Goal: Task Accomplishment & Management: Manage account settings

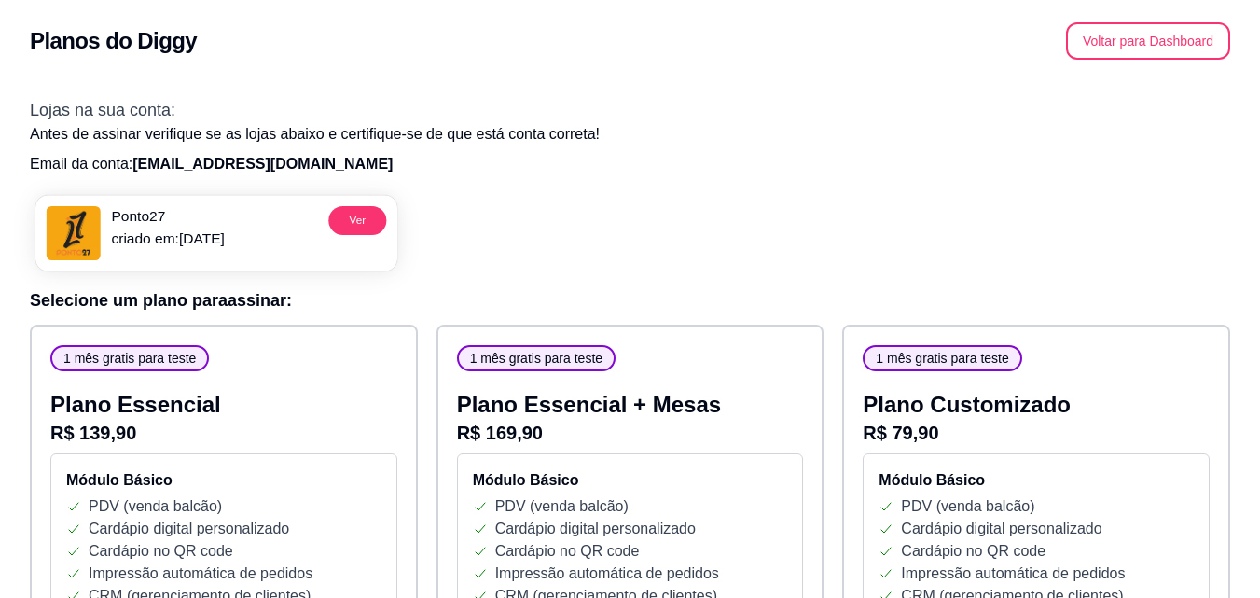
click at [219, 222] on p "Ponto27" at bounding box center [167, 216] width 113 height 21
click at [1187, 50] on button "Voltar para Dashboard" at bounding box center [1148, 41] width 159 height 36
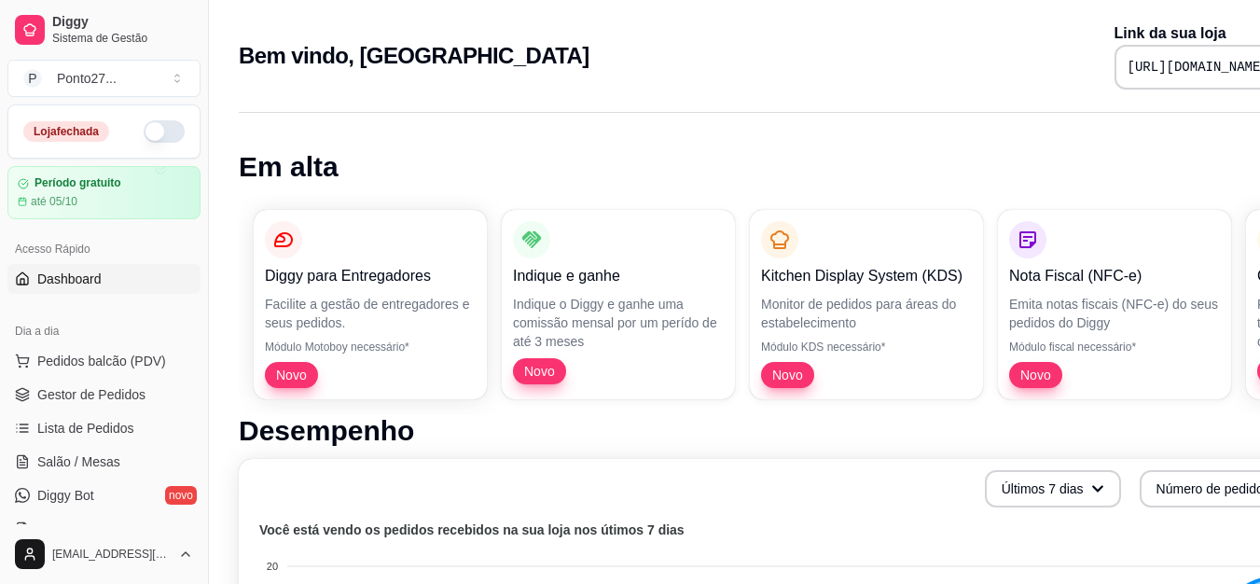
click at [150, 137] on button "button" at bounding box center [164, 131] width 41 height 22
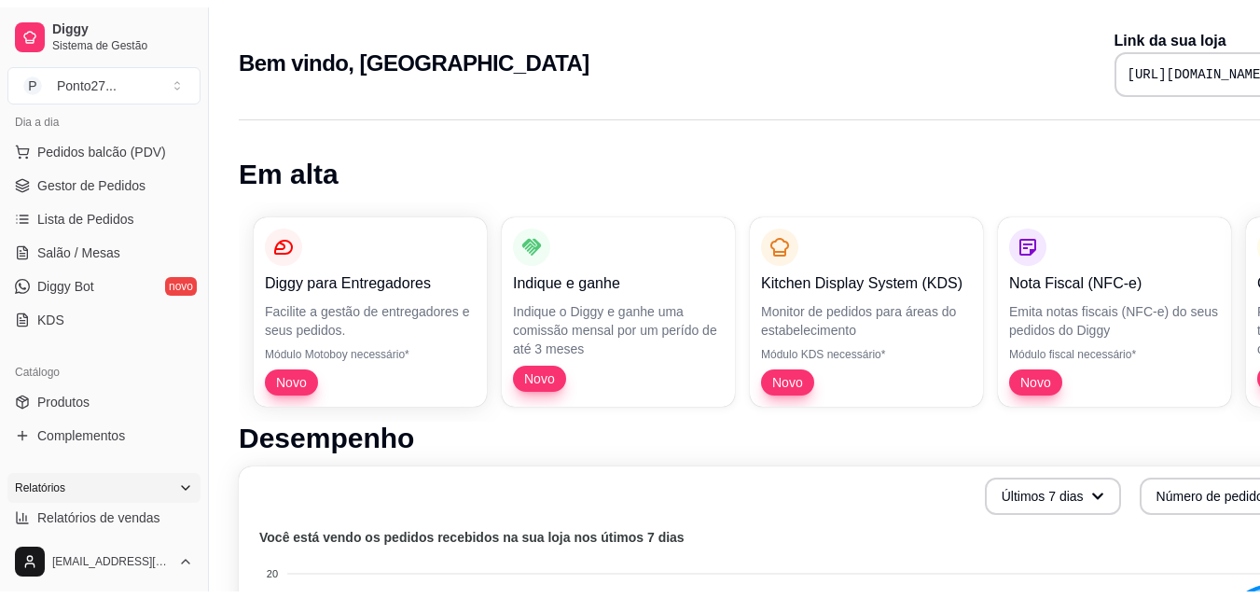
scroll to position [261, 0]
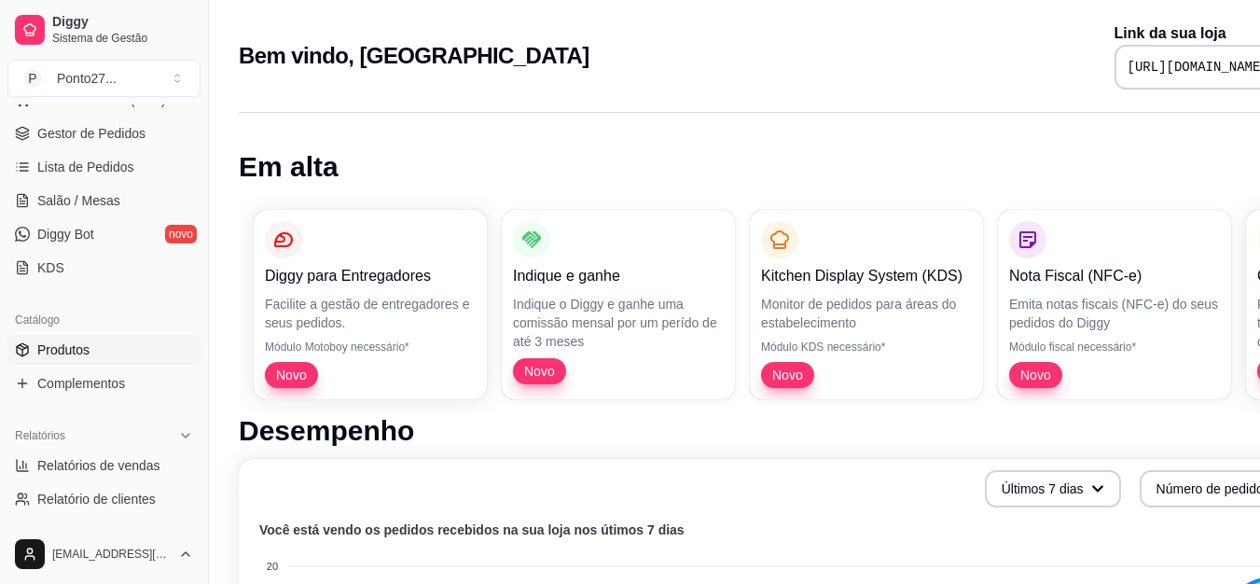
click at [119, 354] on link "Produtos" at bounding box center [103, 350] width 193 height 30
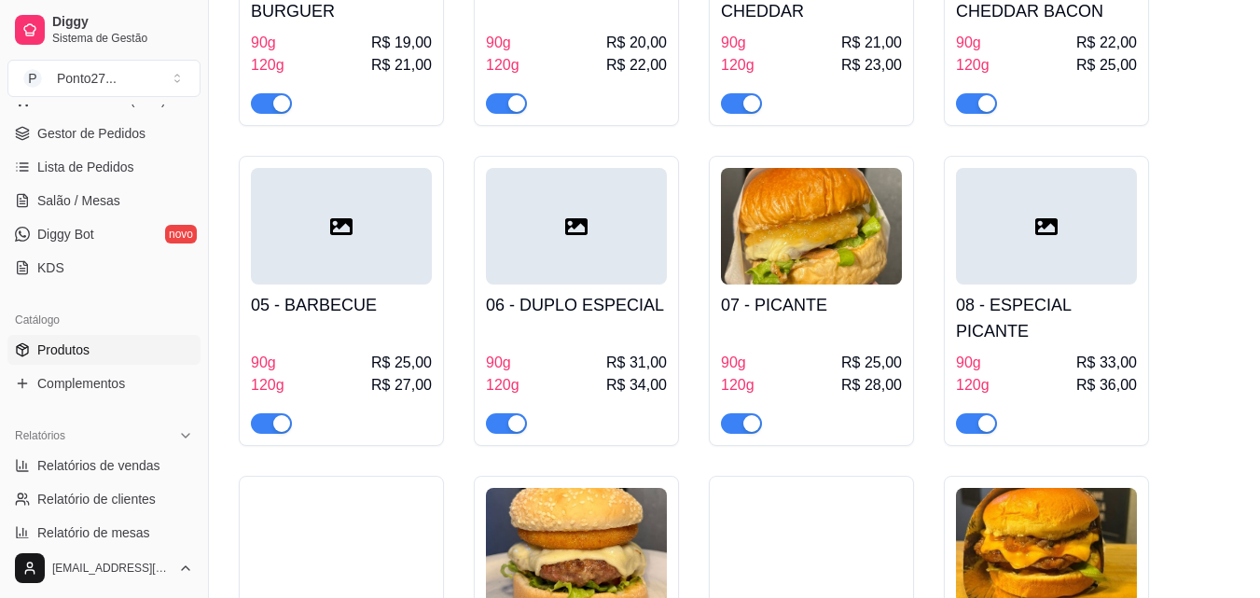
scroll to position [410, 0]
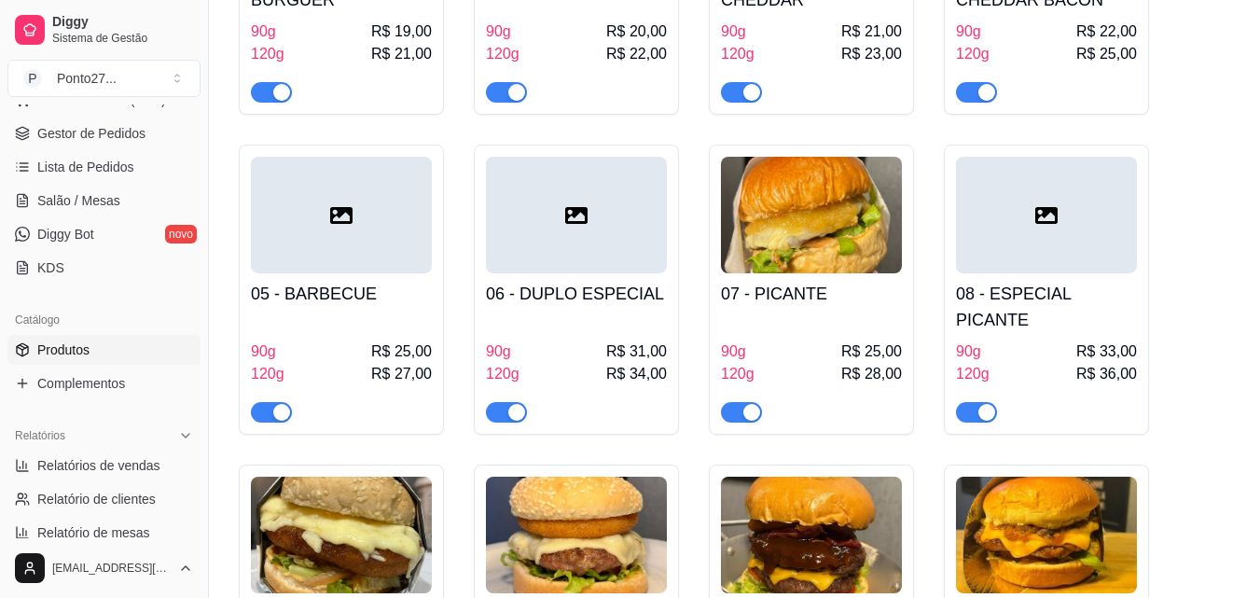
click at [750, 404] on div "button" at bounding box center [751, 412] width 17 height 17
click at [969, 402] on span "button" at bounding box center [976, 412] width 41 height 21
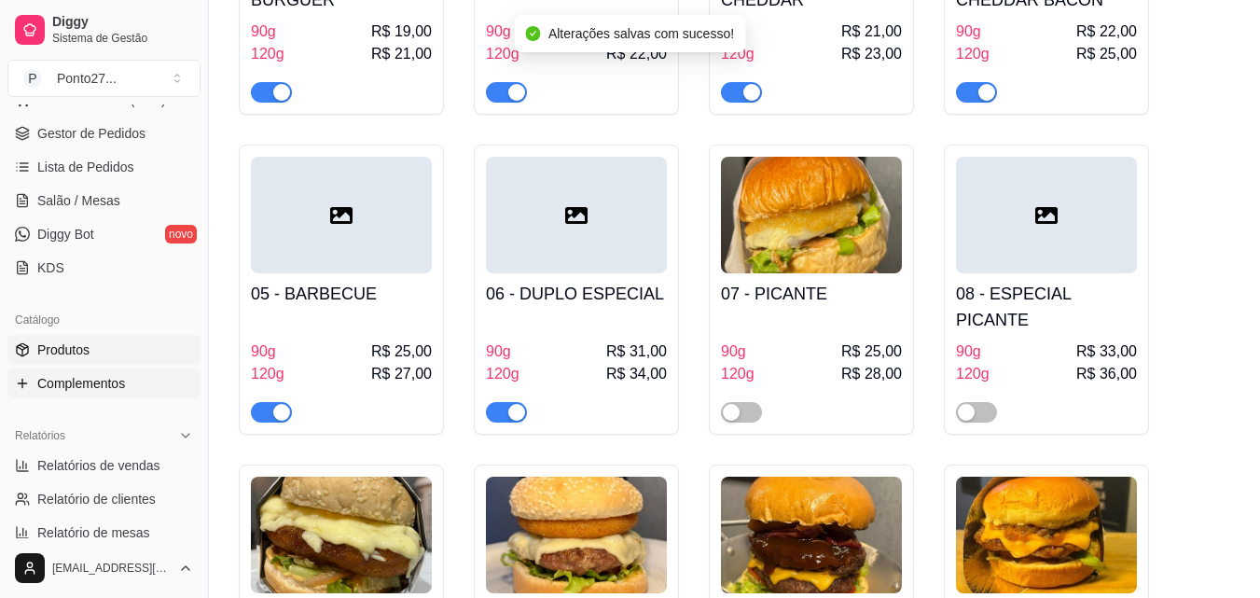
click at [118, 386] on span "Complementos" at bounding box center [81, 383] width 88 height 19
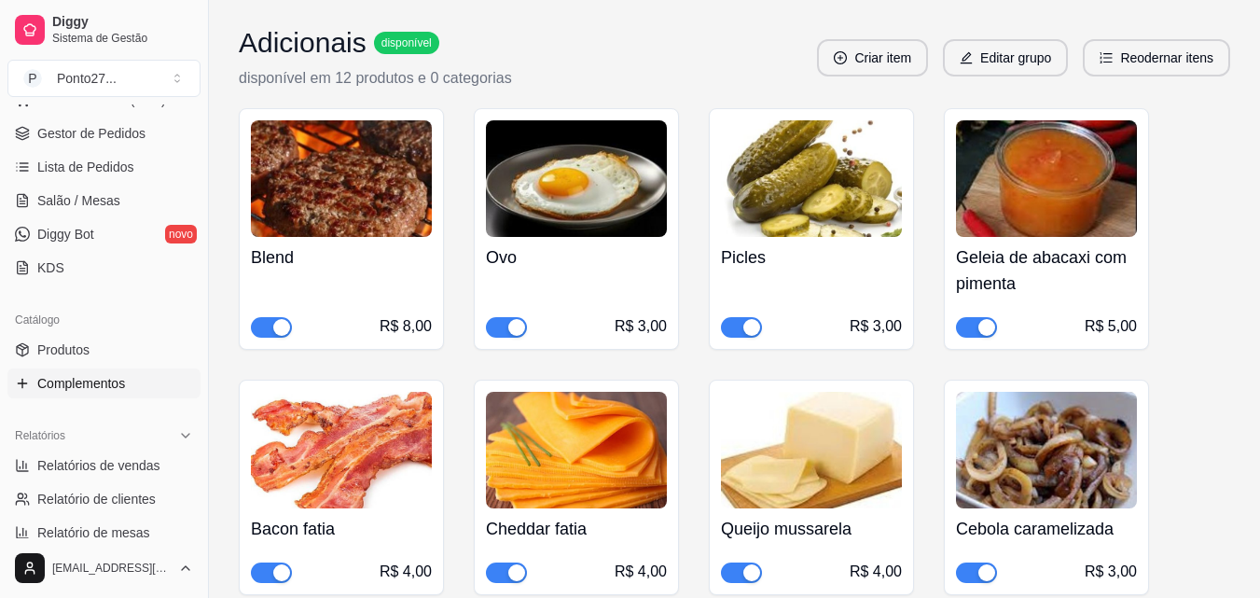
scroll to position [261, 0]
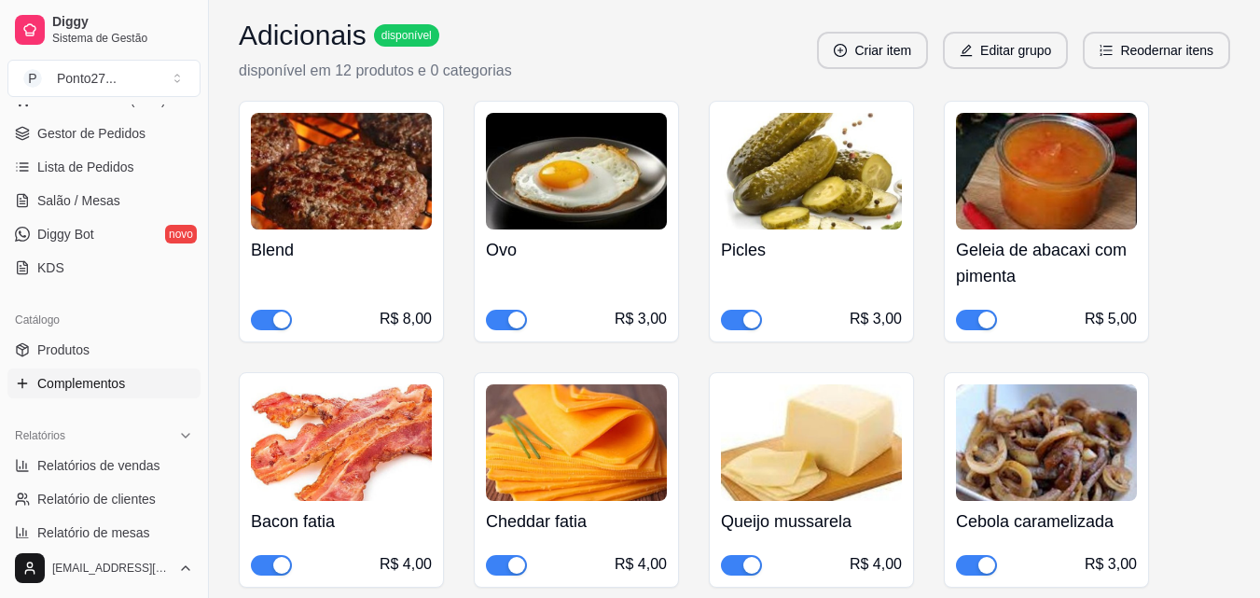
click at [991, 311] on span "button" at bounding box center [976, 320] width 41 height 21
click at [102, 126] on span "Gestor de Pedidos" at bounding box center [91, 133] width 108 height 19
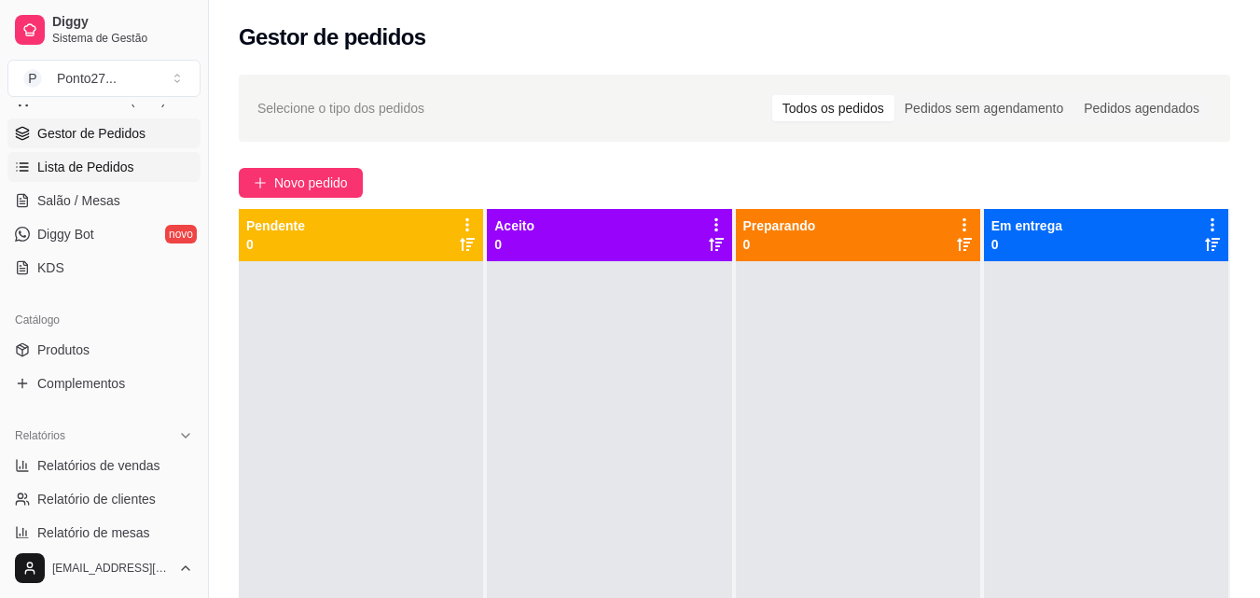
click at [80, 162] on span "Lista de Pedidos" at bounding box center [85, 167] width 97 height 19
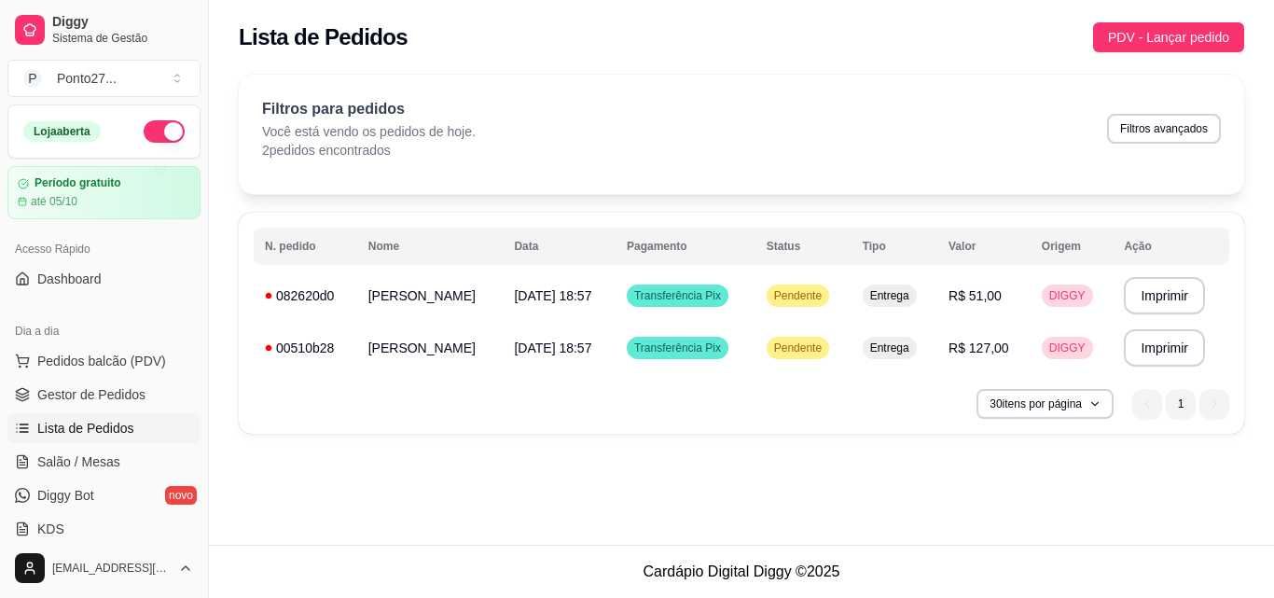
click at [396, 396] on div "30 itens por página 1 1" at bounding box center [742, 404] width 976 height 30
drag, startPoint x: 401, startPoint y: 395, endPoint x: 450, endPoint y: 478, distance: 96.9
click at [450, 478] on div "**********" at bounding box center [741, 272] width 1065 height 545
click at [654, 342] on span "Transferência Pix" at bounding box center [678, 347] width 94 height 15
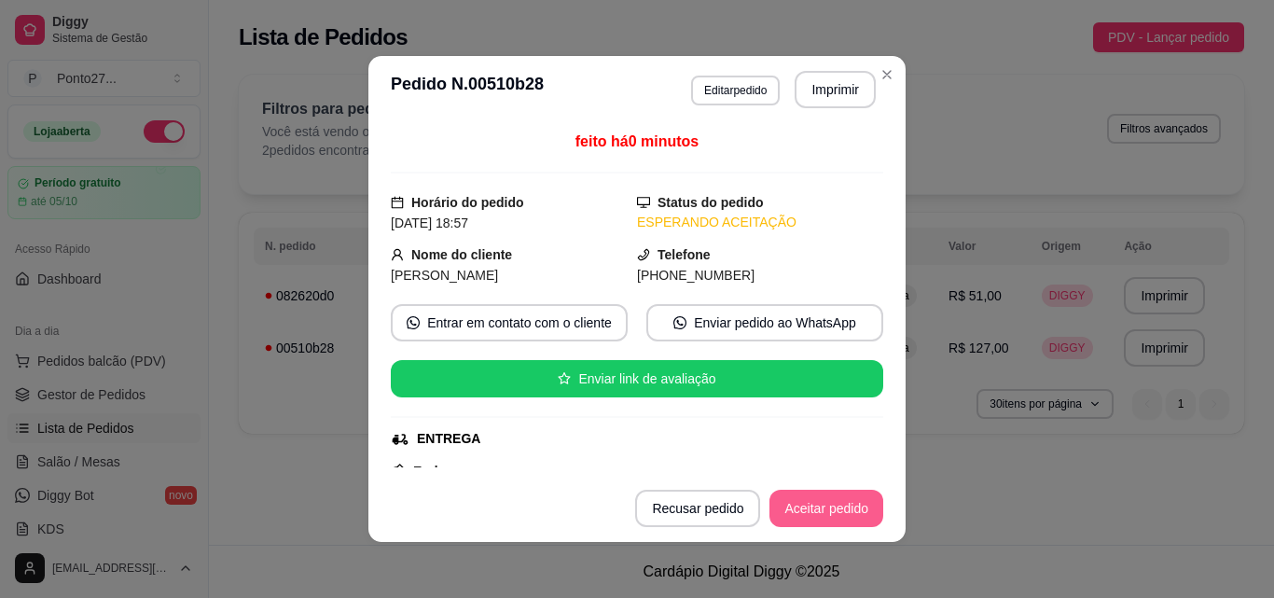
click at [793, 497] on button "Aceitar pedido" at bounding box center [826, 508] width 114 height 37
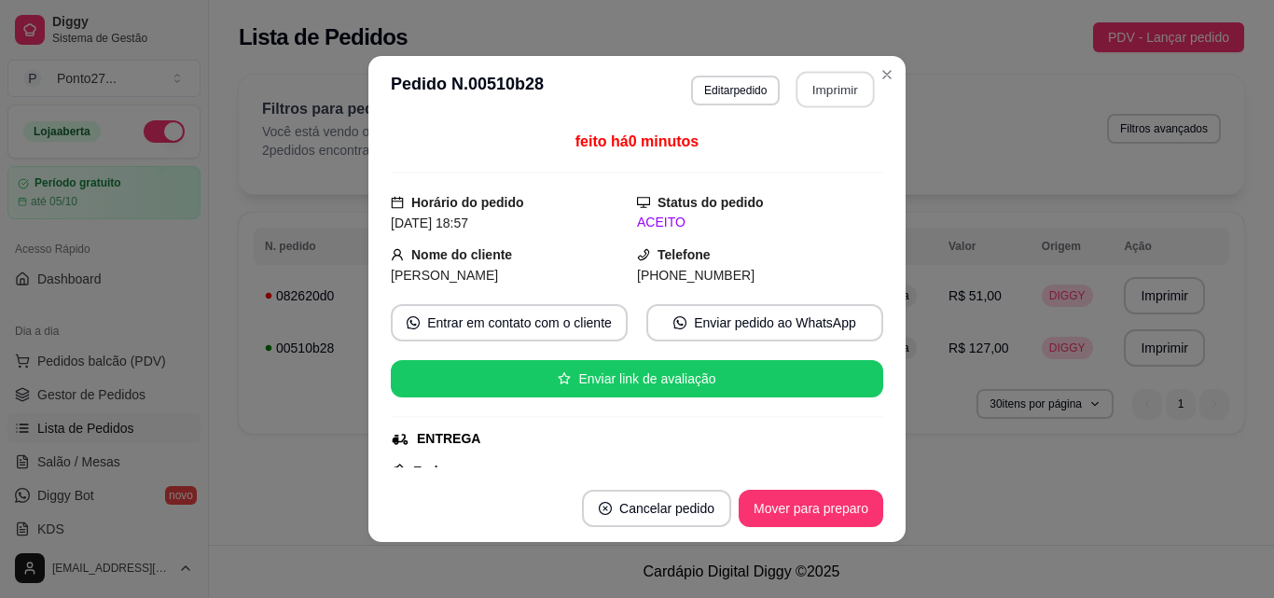
click at [827, 90] on button "Imprimir" at bounding box center [836, 90] width 78 height 36
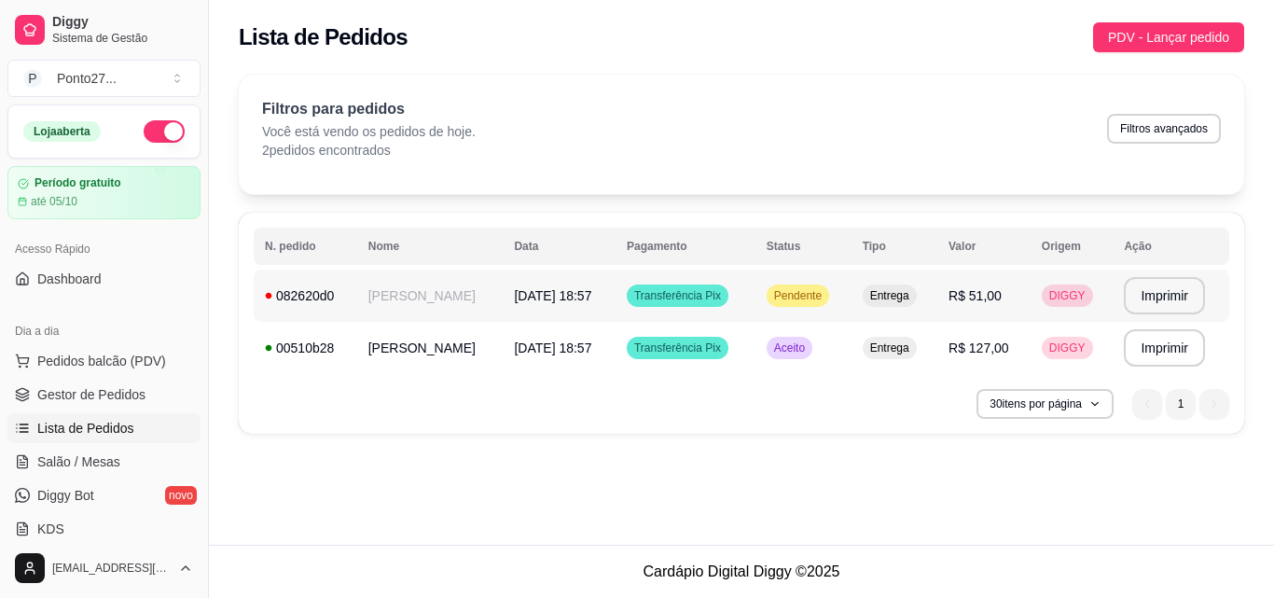
click at [815, 300] on span "Pendente" at bounding box center [797, 295] width 55 height 15
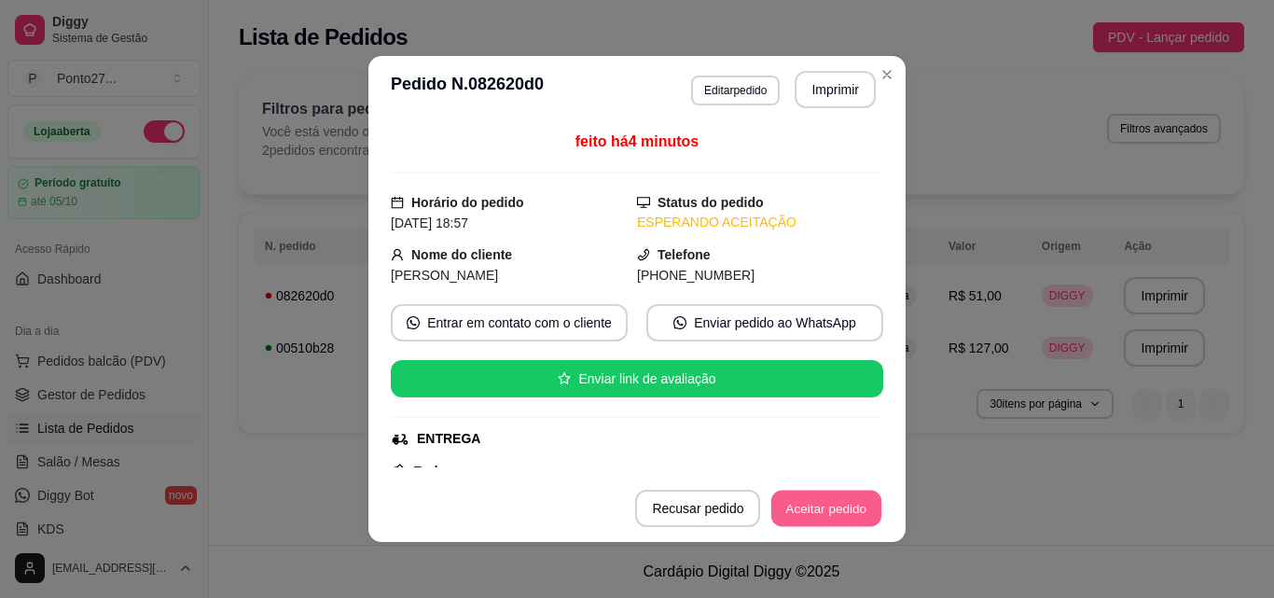
click at [825, 495] on button "Aceitar pedido" at bounding box center [826, 509] width 110 height 36
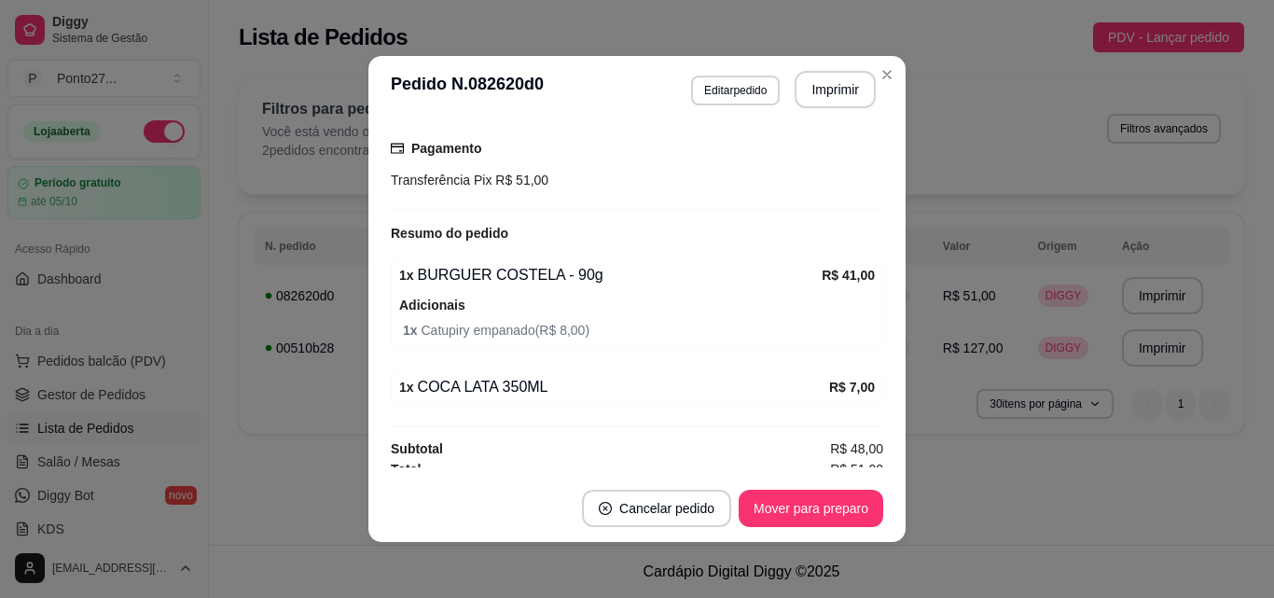
scroll to position [500, 0]
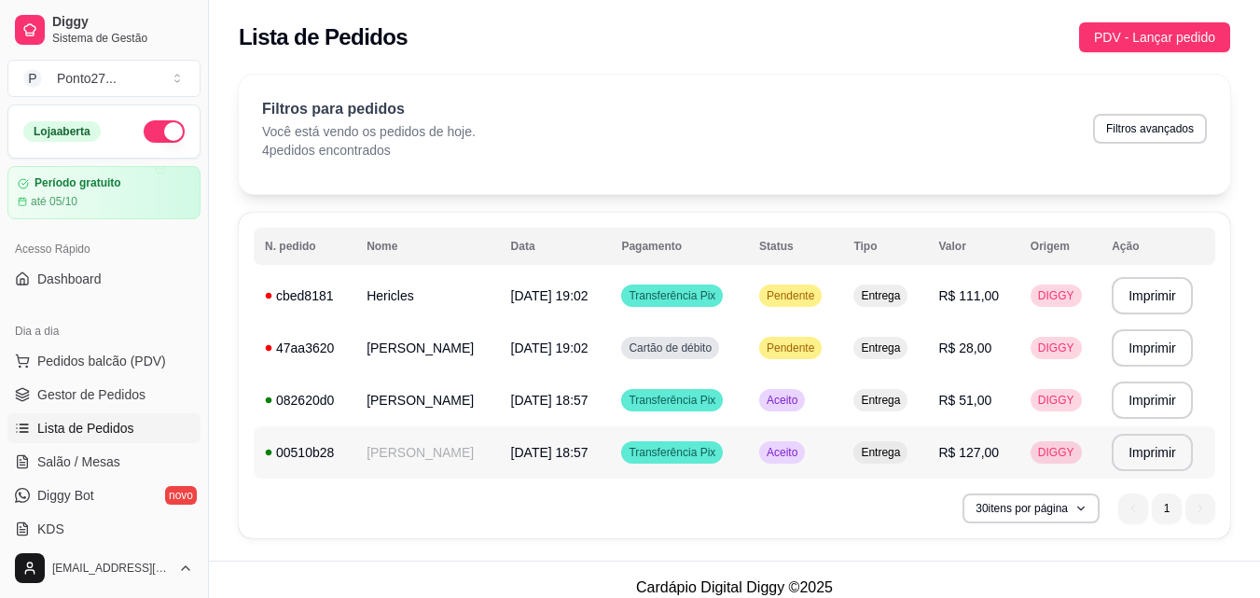
click at [801, 445] on span "Aceito" at bounding box center [782, 452] width 38 height 15
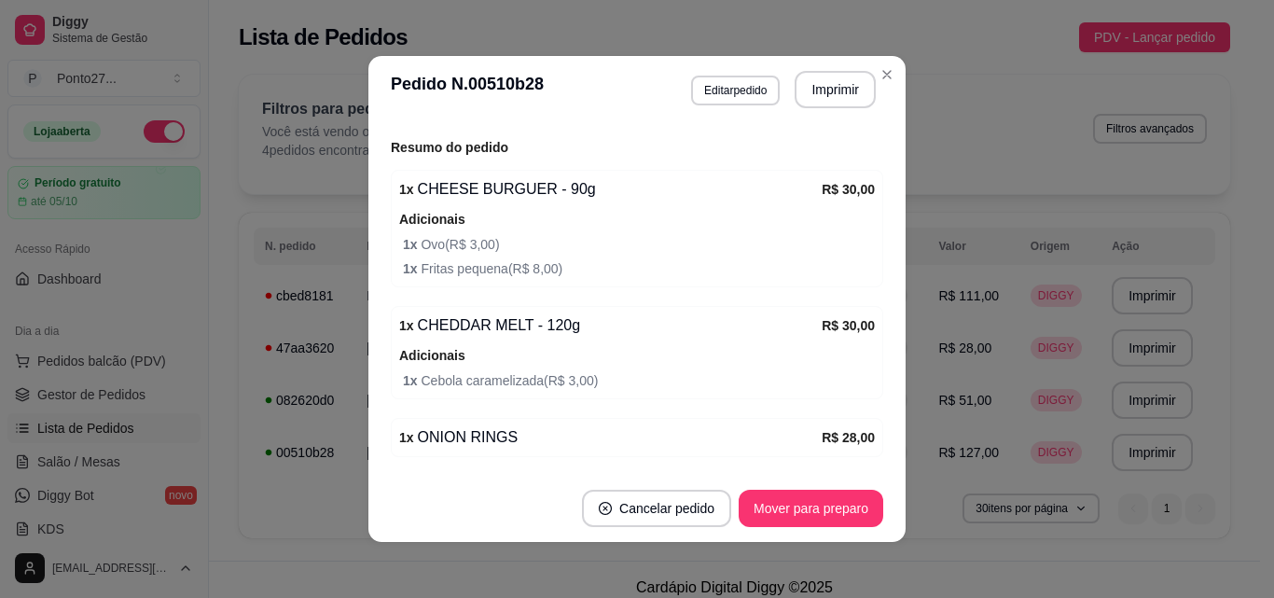
scroll to position [694, 0]
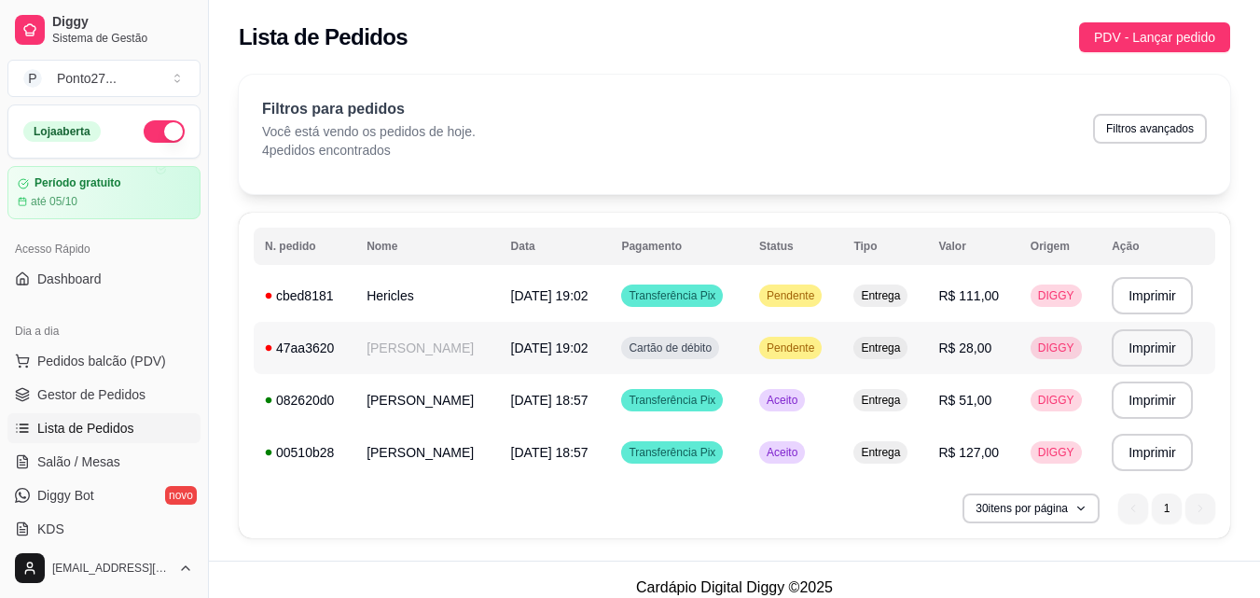
click at [809, 348] on span "Pendente" at bounding box center [790, 347] width 55 height 15
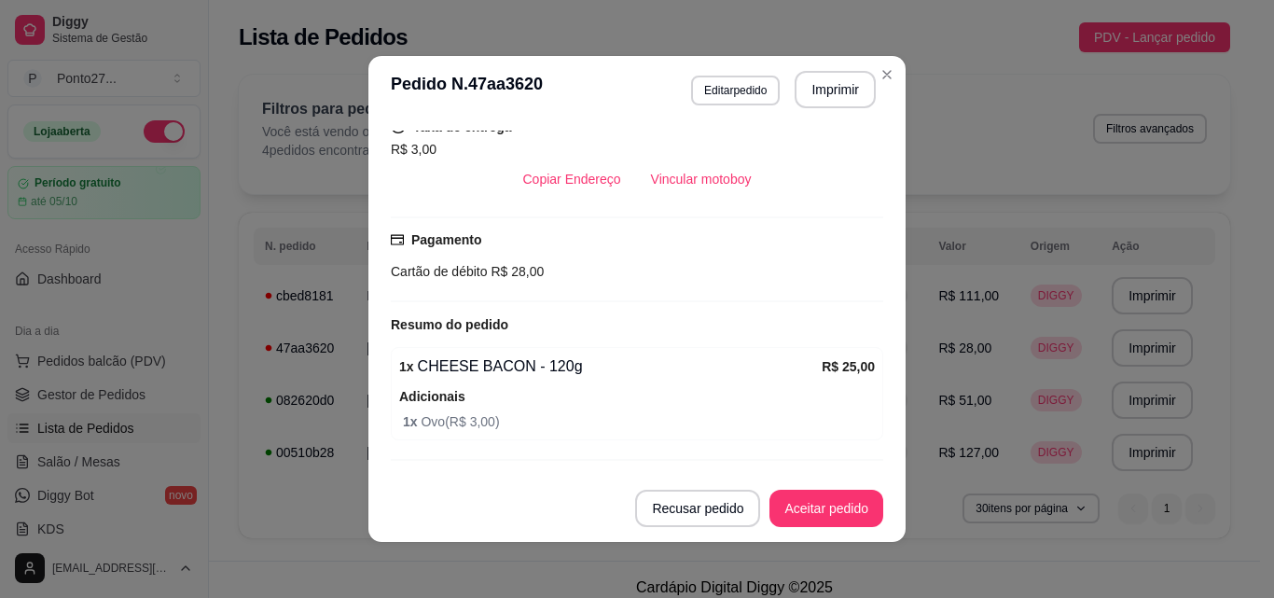
scroll to position [442, 0]
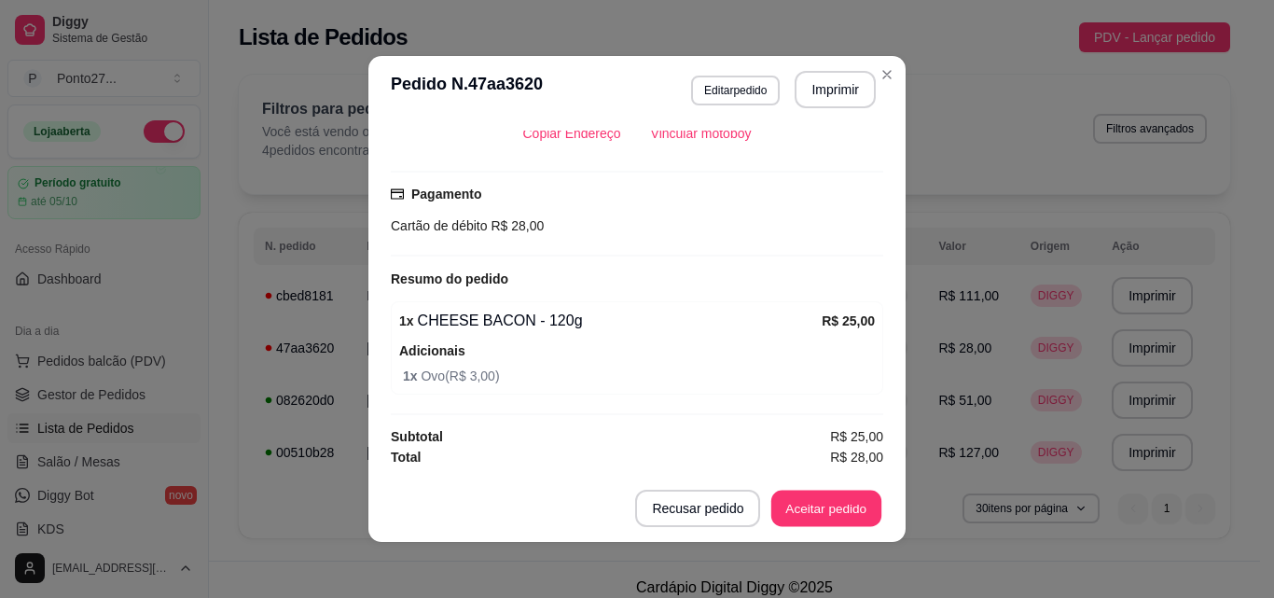
click at [814, 492] on button "Aceitar pedido" at bounding box center [826, 509] width 110 height 36
click at [889, 76] on div "Filtros para pedidos Você está vendo os pedidos de hoje. 4 pedidos encontrados …" at bounding box center [734, 134] width 991 height 119
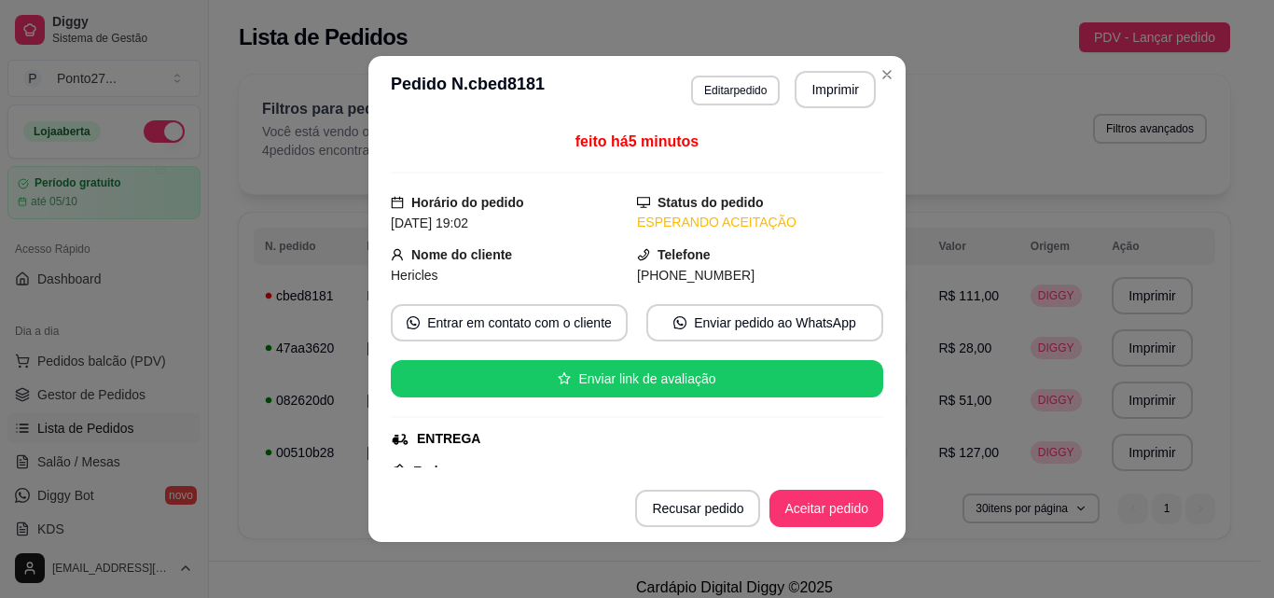
click at [836, 508] on button "Aceitar pedido" at bounding box center [826, 508] width 114 height 37
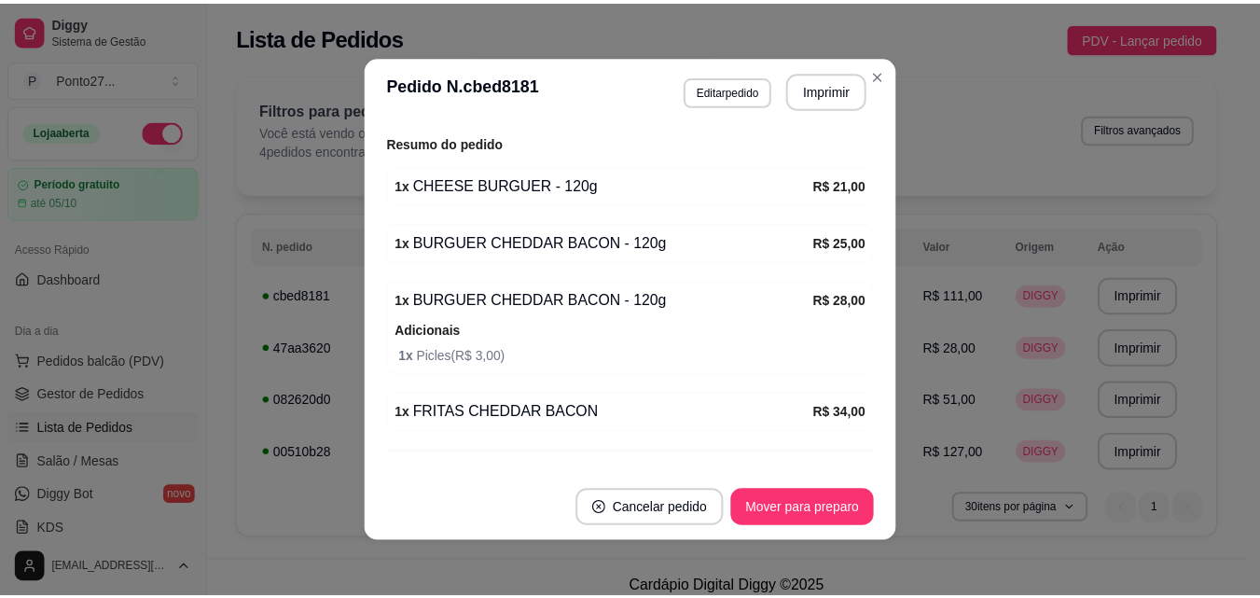
scroll to position [616, 0]
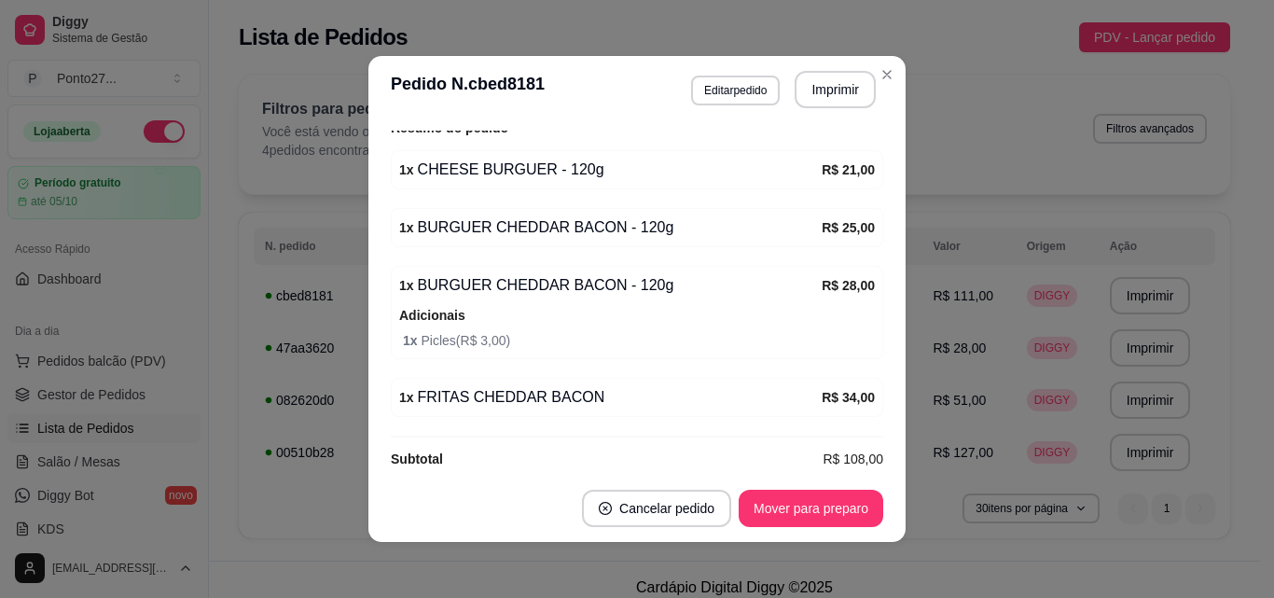
click at [880, 75] on div "Filtros para pedidos Você está vendo os pedidos de hoje. 4 pedidos encontrados …" at bounding box center [734, 134] width 991 height 119
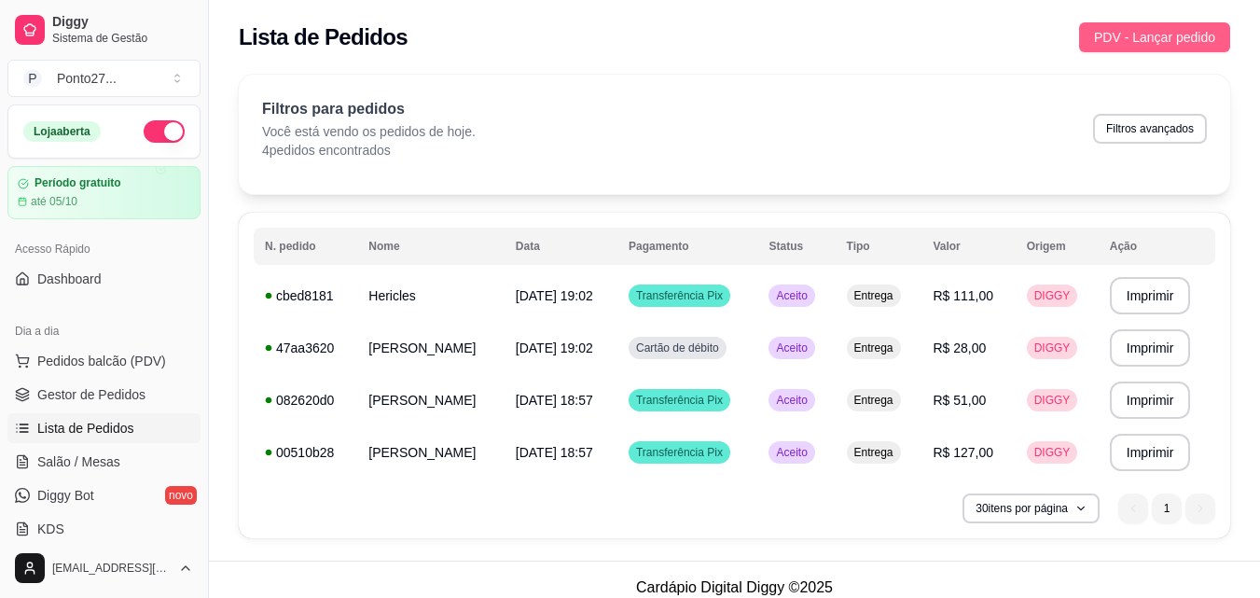
click at [1148, 34] on span "PDV - Lançar pedido" at bounding box center [1154, 37] width 121 height 21
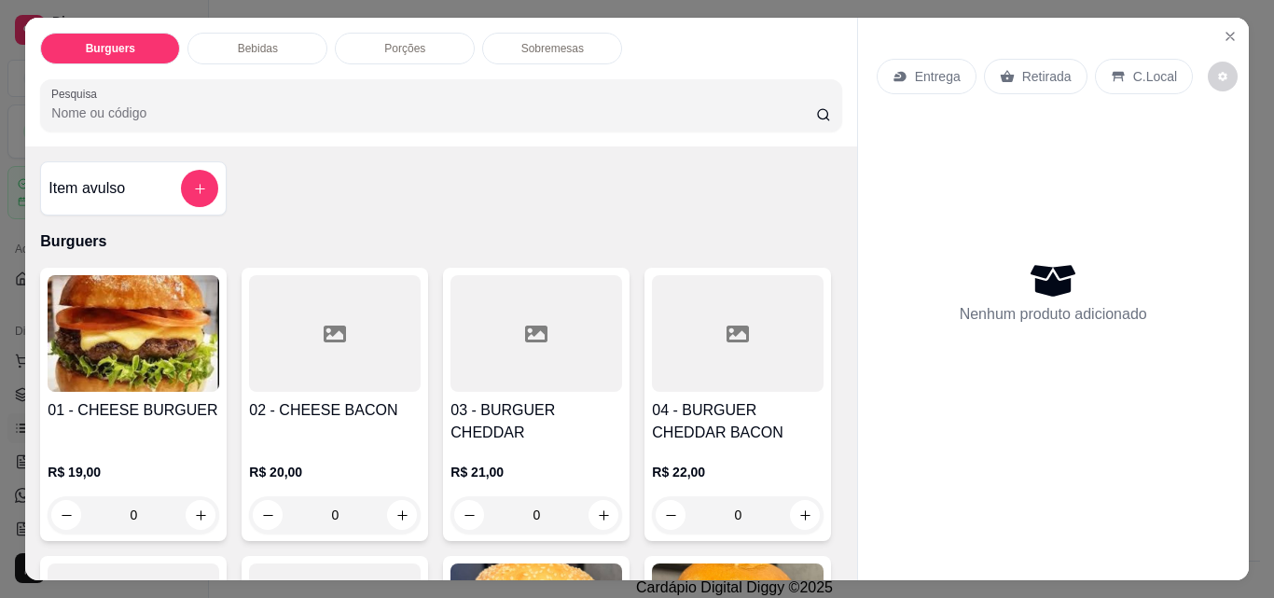
click at [942, 67] on p "Entrega" at bounding box center [938, 76] width 46 height 19
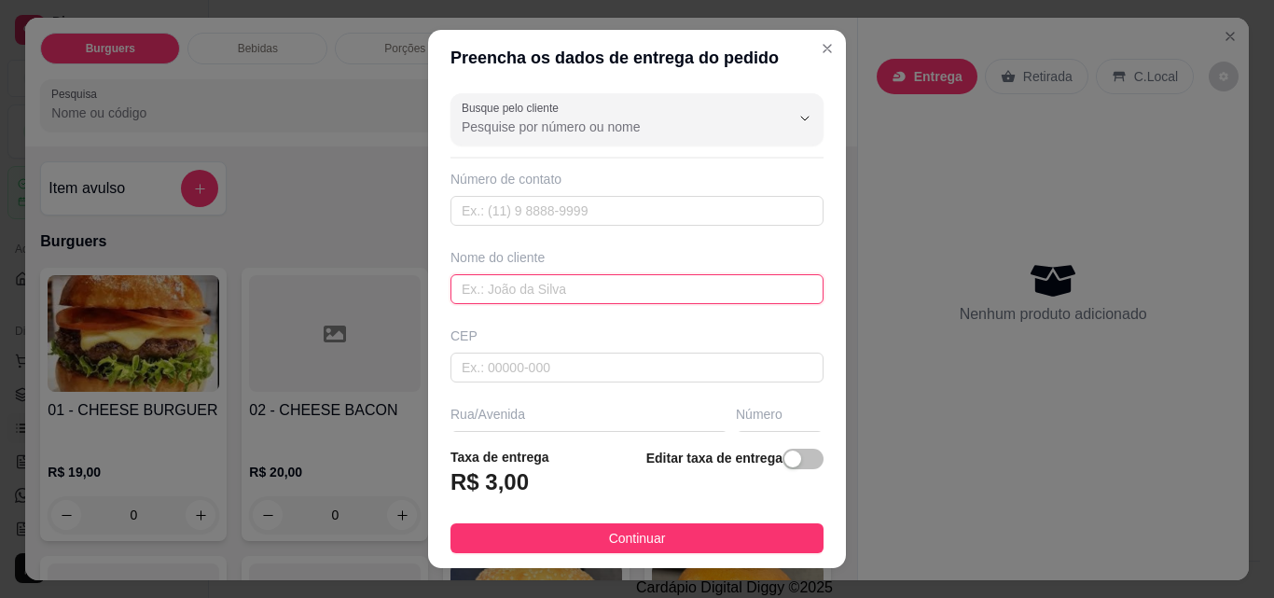
click at [560, 290] on input "text" at bounding box center [637, 289] width 373 height 30
type input "leticia"
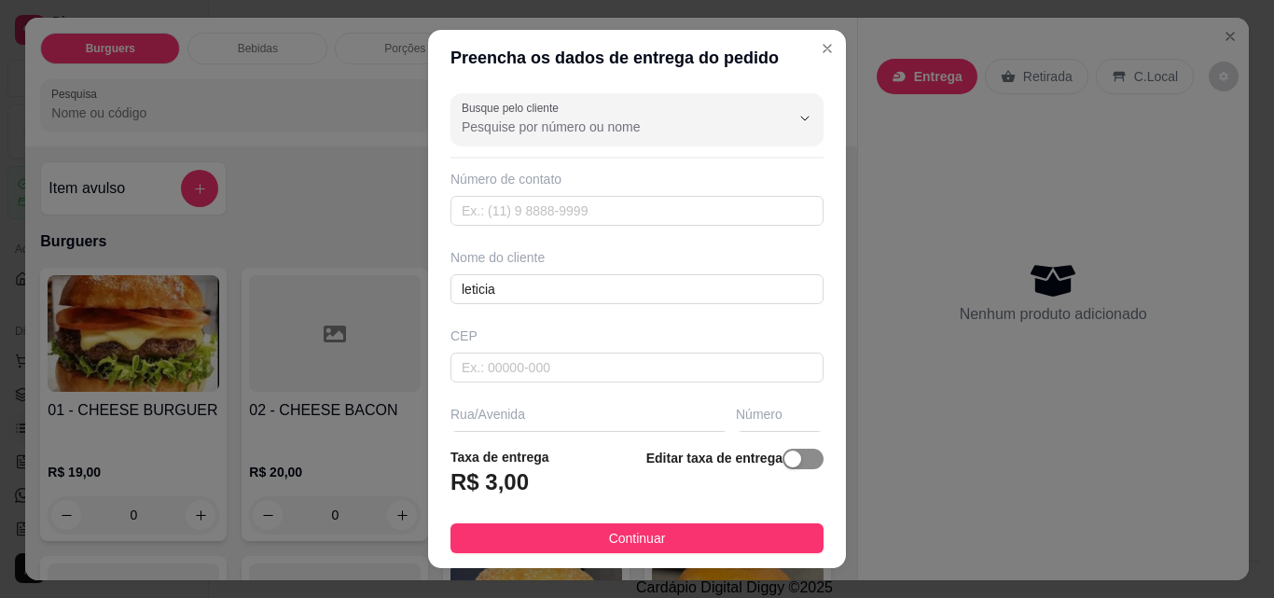
click at [784, 455] on div "button" at bounding box center [792, 459] width 17 height 17
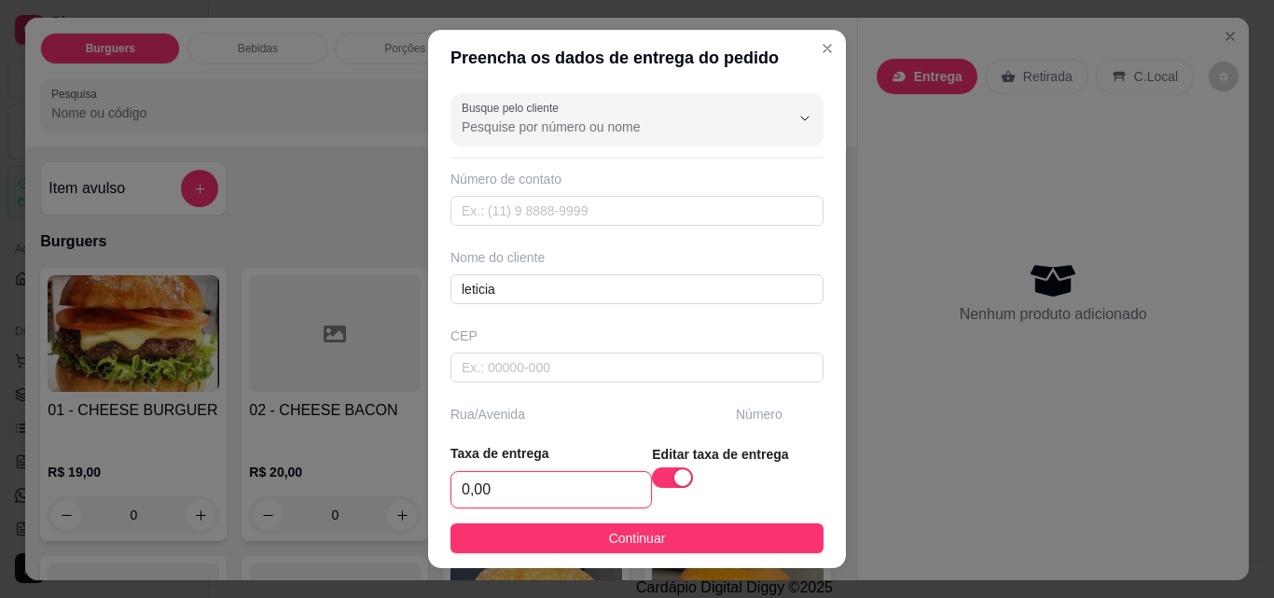
click at [548, 482] on input "0,00" at bounding box center [551, 489] width 200 height 35
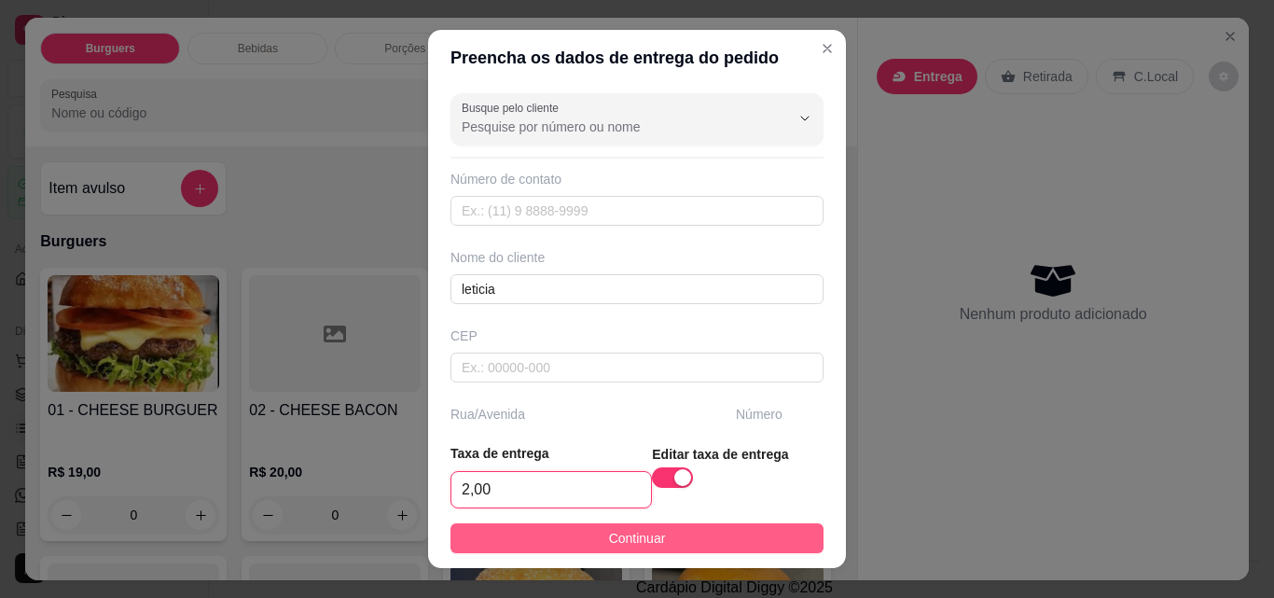
type input "2,00"
click at [560, 534] on button "Continuar" at bounding box center [637, 538] width 373 height 30
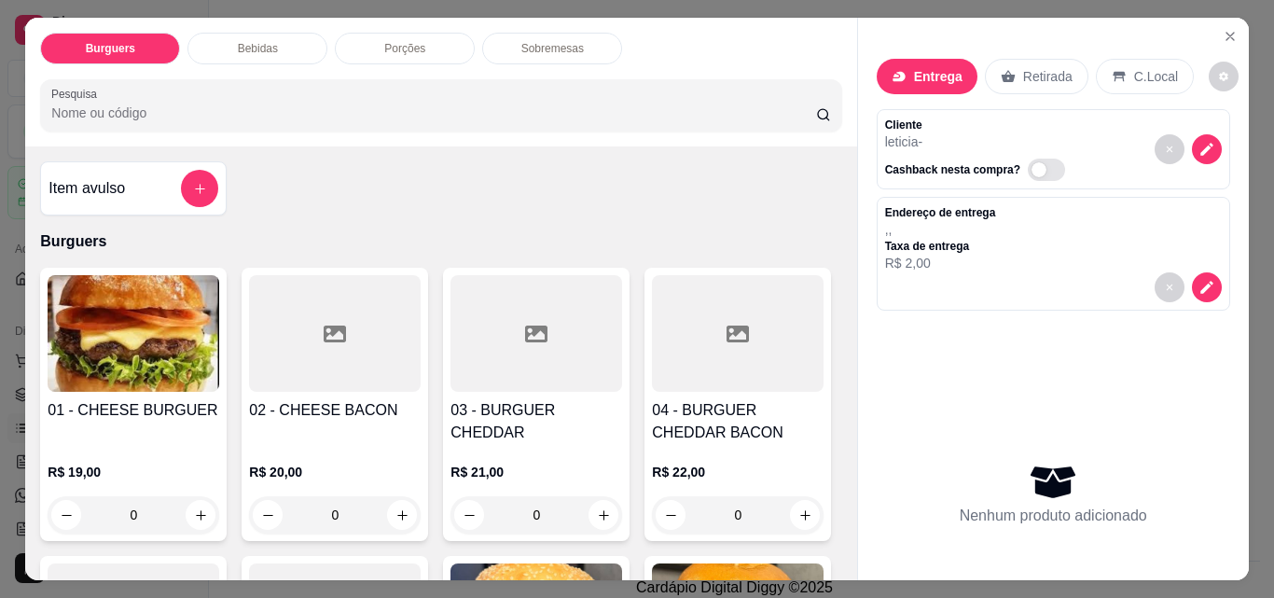
click at [193, 496] on div "0" at bounding box center [134, 514] width 172 height 37
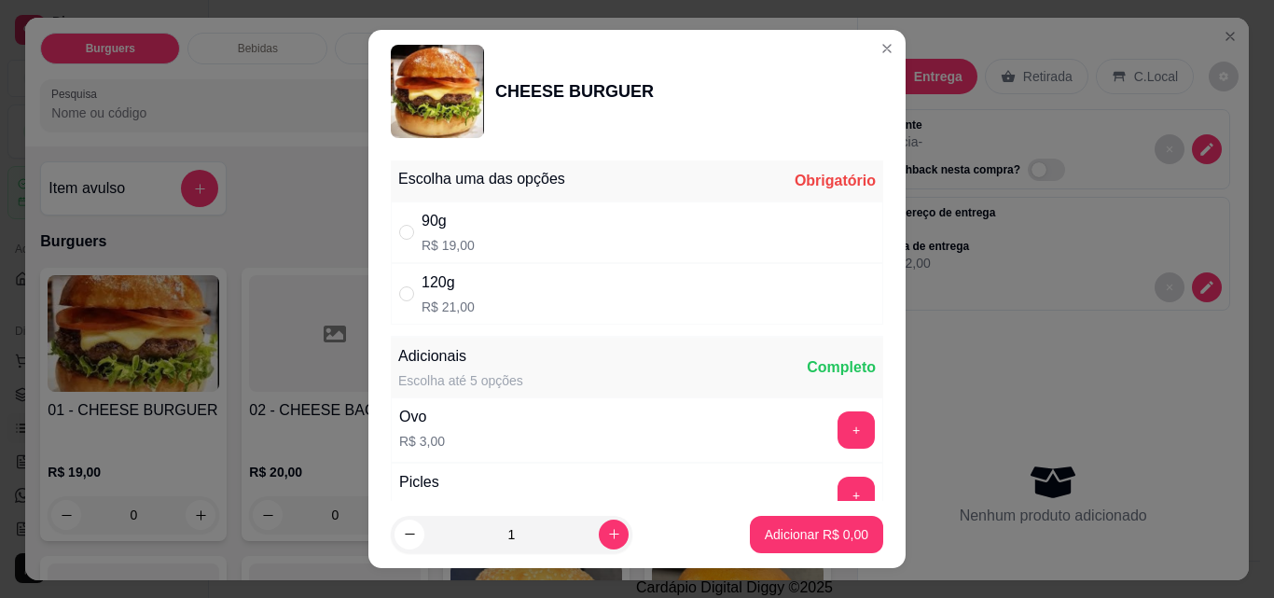
click at [664, 298] on div "120g R$ 21,00" at bounding box center [637, 294] width 492 height 62
radio input "true"
click at [810, 534] on p "Adicionar R$ 21,00" at bounding box center [812, 534] width 111 height 19
type input "1"
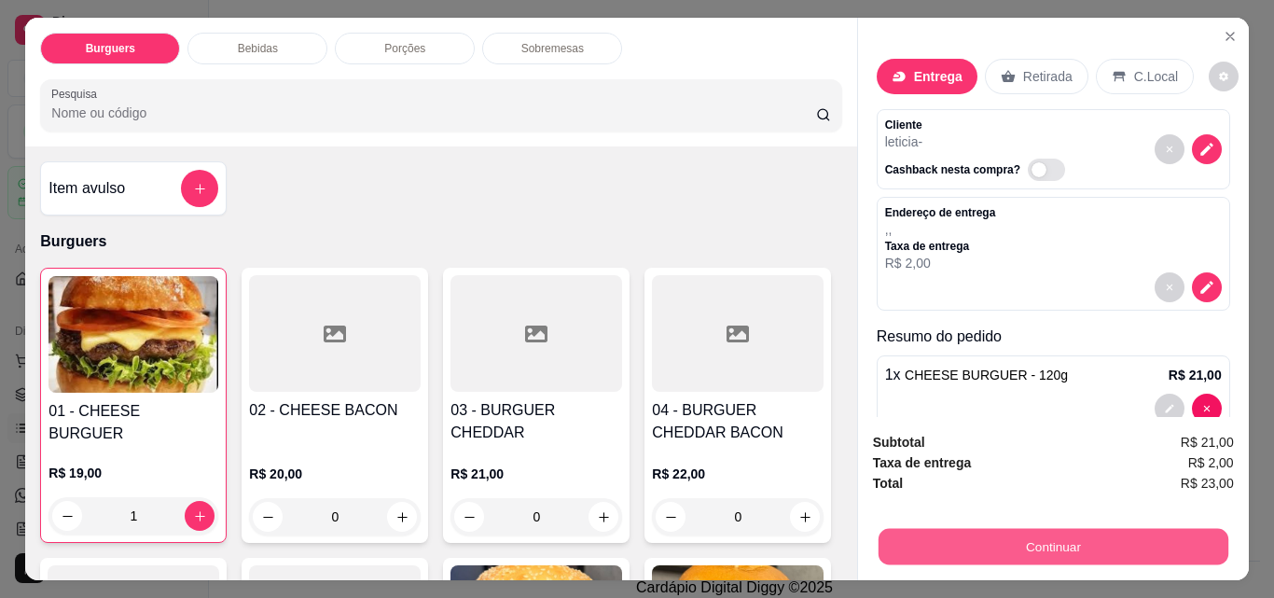
click at [909, 540] on button "Continuar" at bounding box center [1053, 546] width 350 height 36
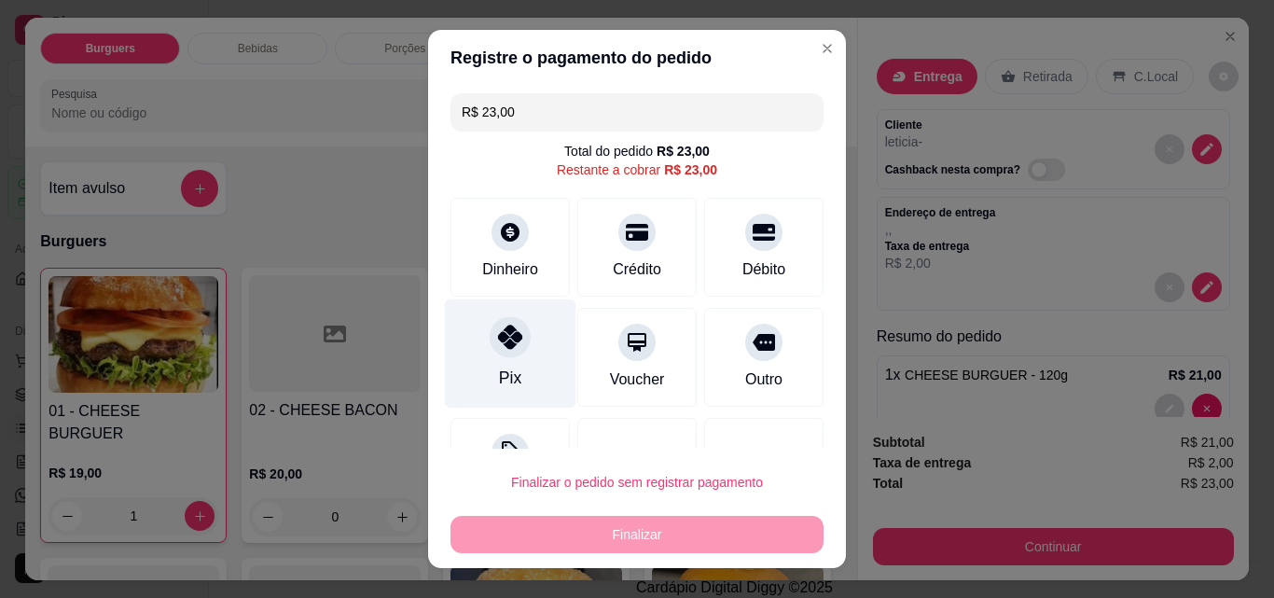
click at [498, 338] on icon at bounding box center [510, 337] width 24 height 24
type input "R$ 0,00"
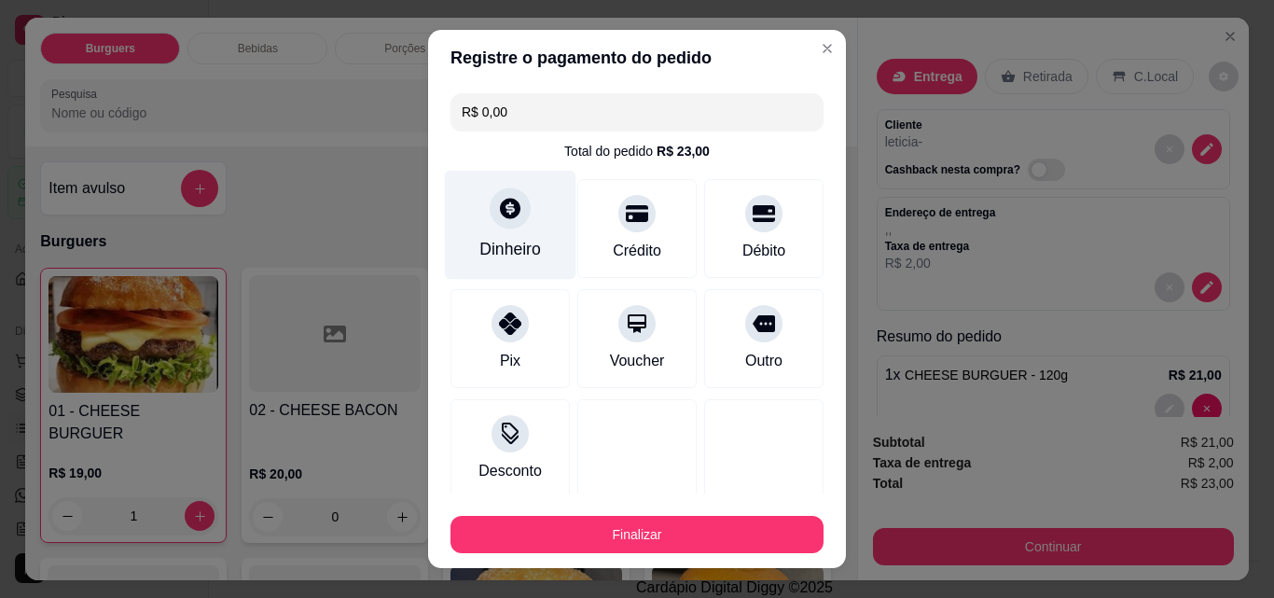
click at [501, 195] on div at bounding box center [510, 207] width 41 height 41
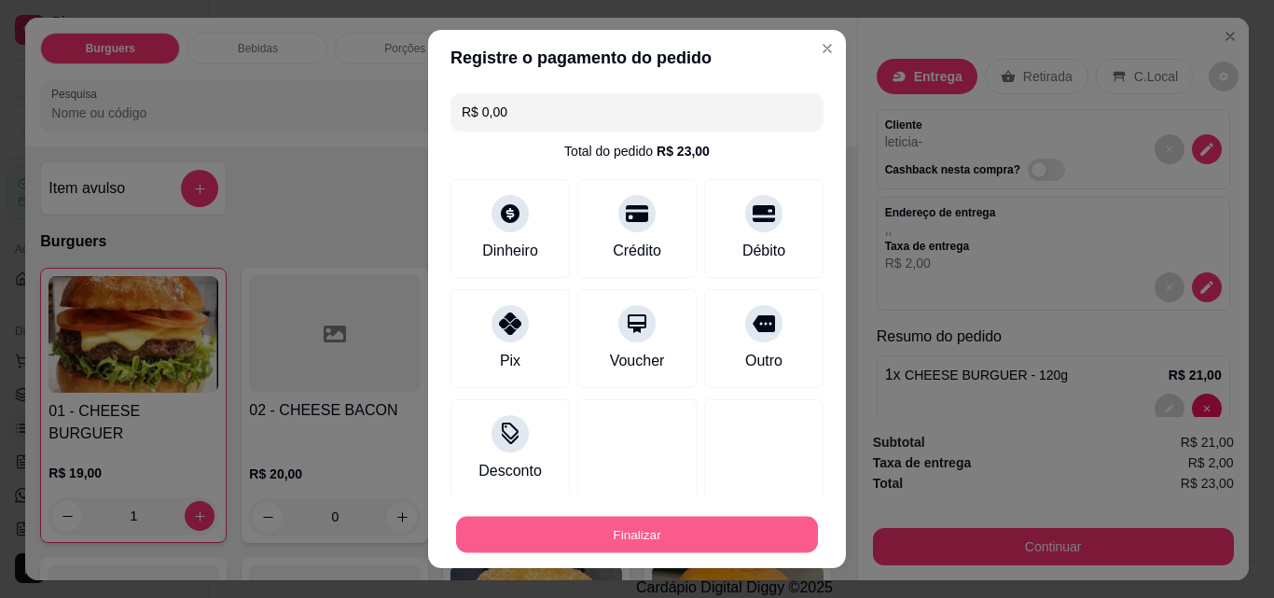
click at [681, 520] on button "Finalizar" at bounding box center [637, 535] width 362 height 36
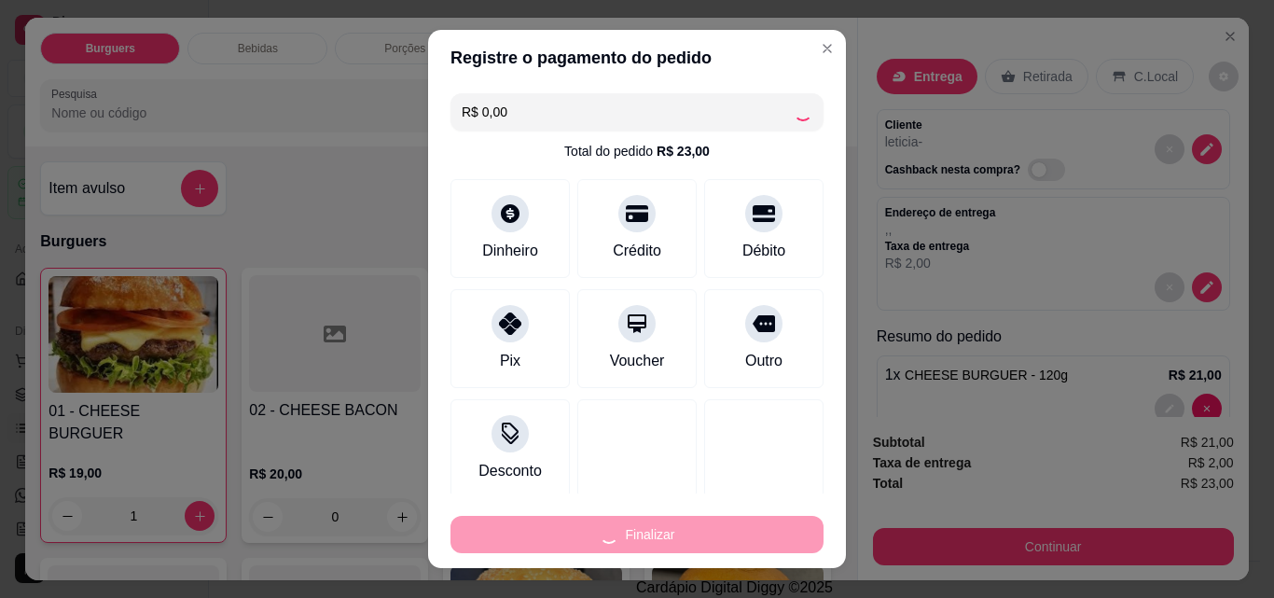
type input "0"
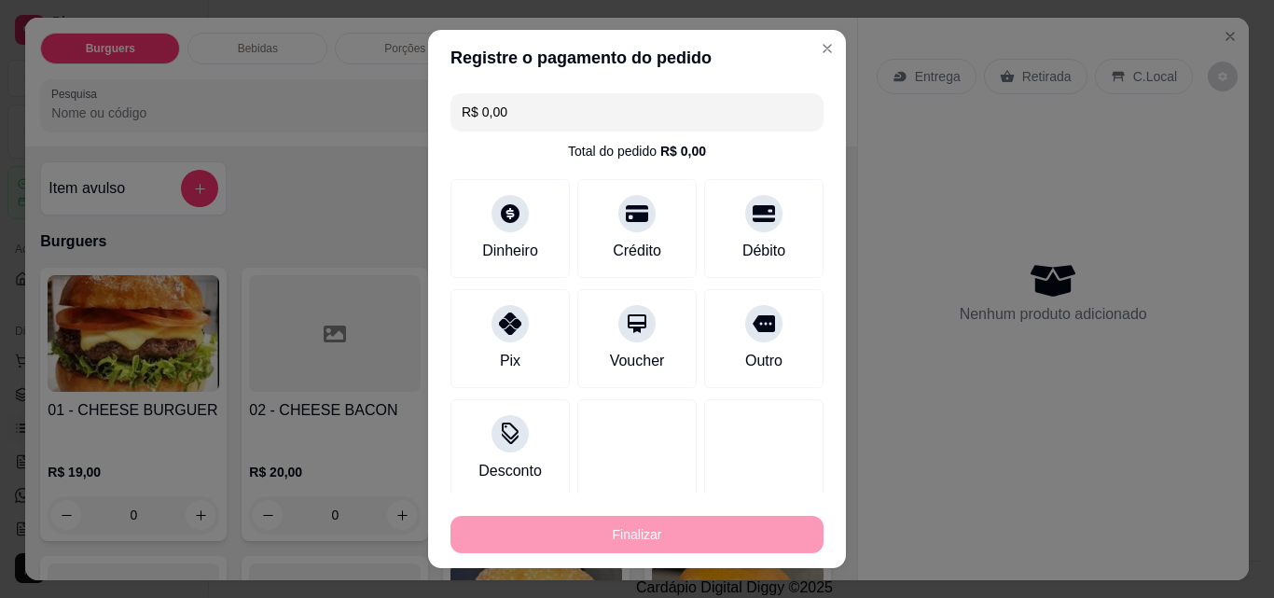
type input "-R$ 23,00"
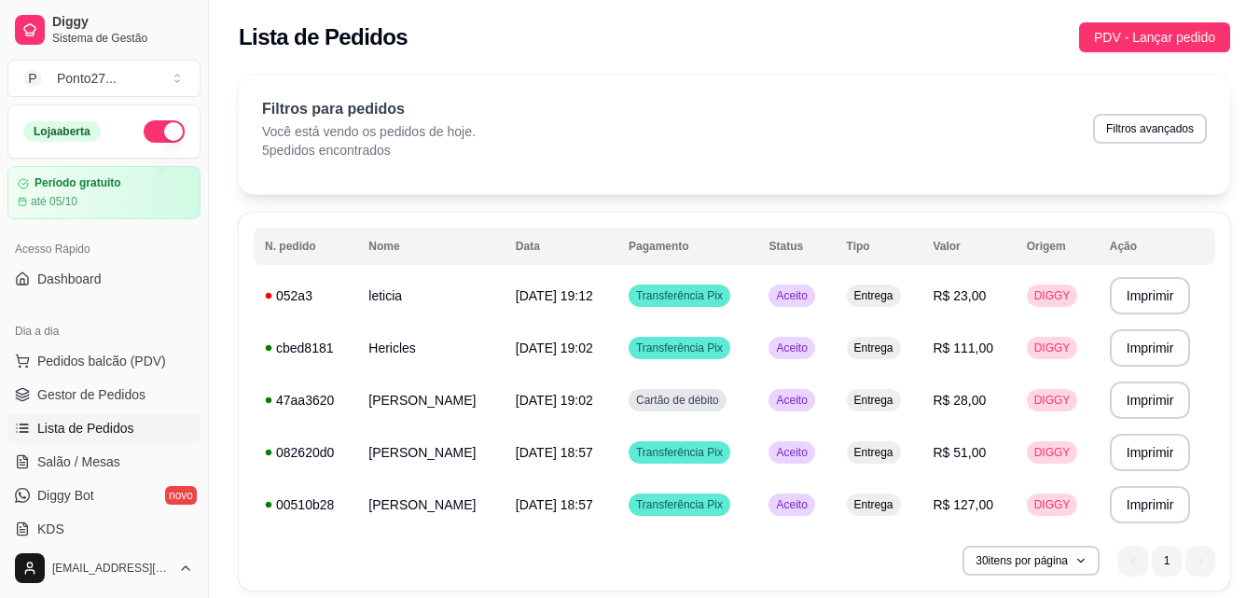
click at [808, 35] on div "Lista de Pedidos PDV - Lançar pedido" at bounding box center [734, 37] width 991 height 30
click at [1153, 40] on span "PDV - Lançar pedido" at bounding box center [1154, 37] width 121 height 21
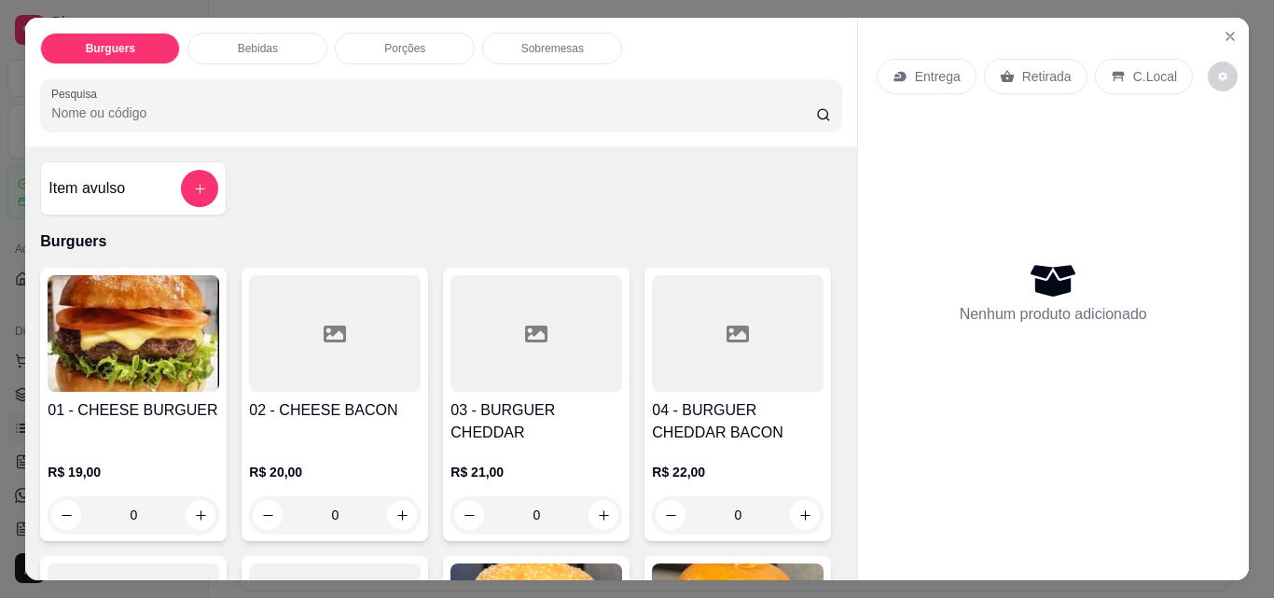
click at [924, 67] on p "Entrega" at bounding box center [938, 76] width 46 height 19
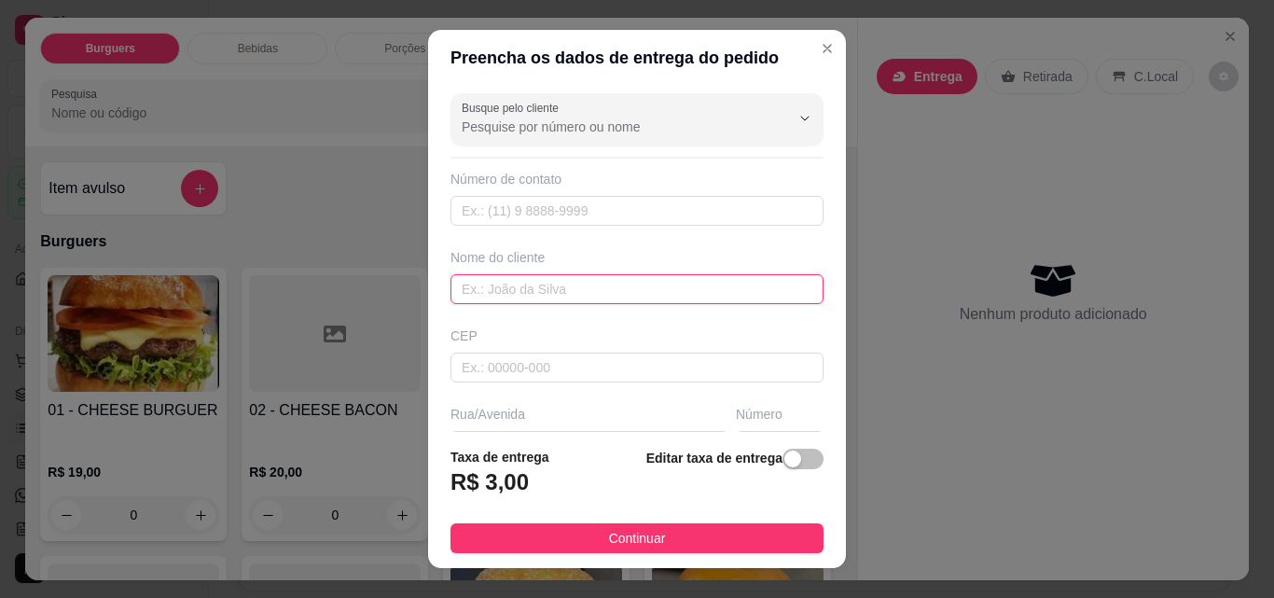
click at [504, 289] on input "text" at bounding box center [637, 289] width 373 height 30
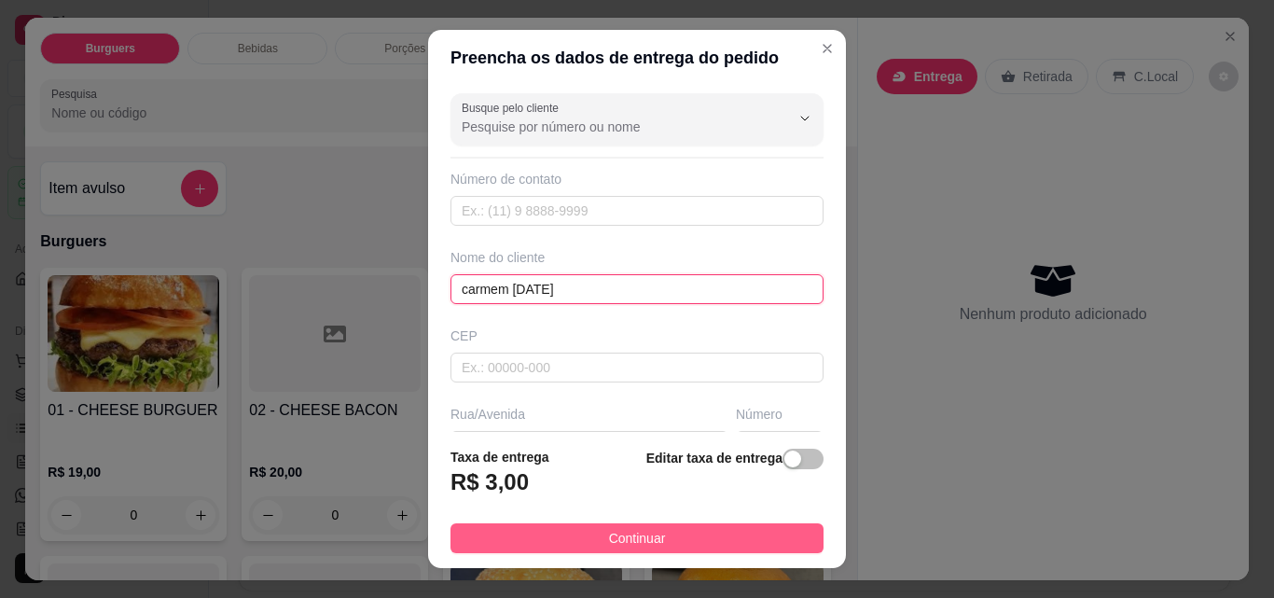
type input "carmem [DATE]"
click at [648, 523] on button "Continuar" at bounding box center [637, 538] width 373 height 30
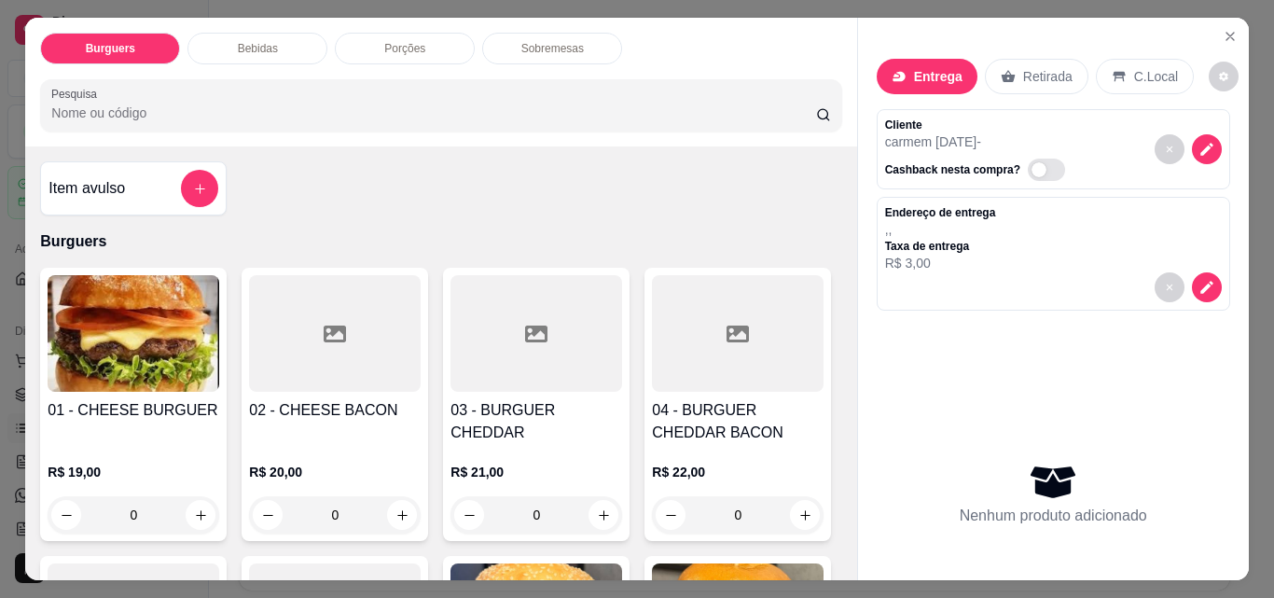
click at [192, 496] on div "0" at bounding box center [134, 514] width 172 height 37
click at [403, 496] on div "0" at bounding box center [335, 514] width 172 height 37
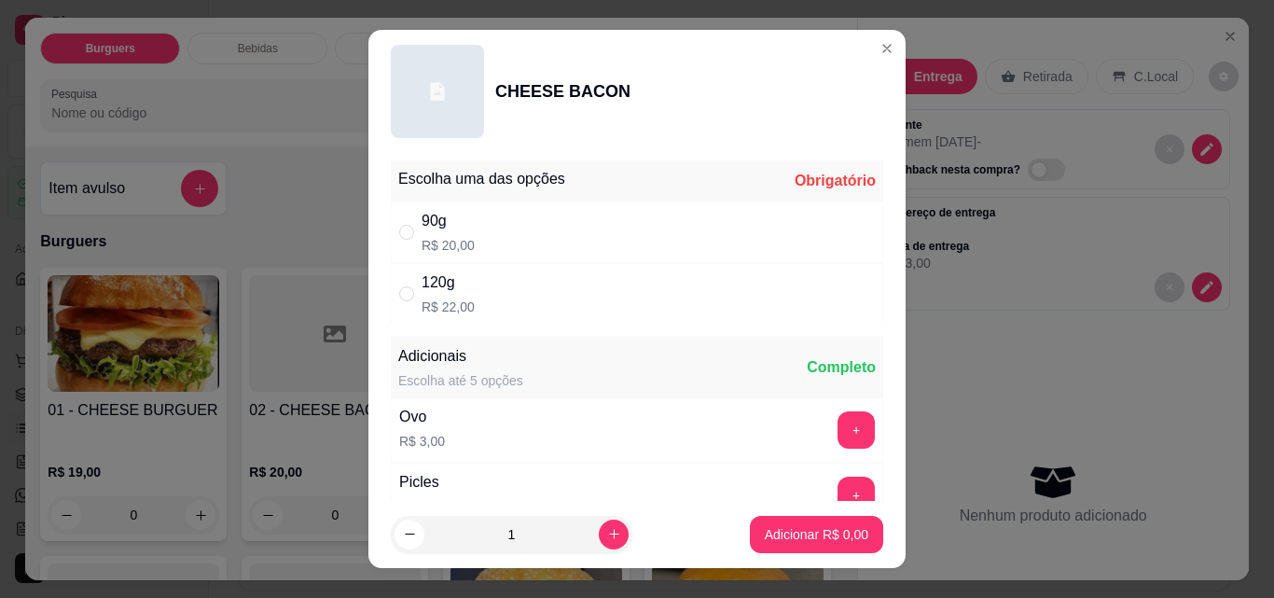
click at [539, 290] on div "120g R$ 22,00" at bounding box center [637, 294] width 492 height 62
radio input "true"
click at [839, 425] on button "+" at bounding box center [857, 430] width 36 height 36
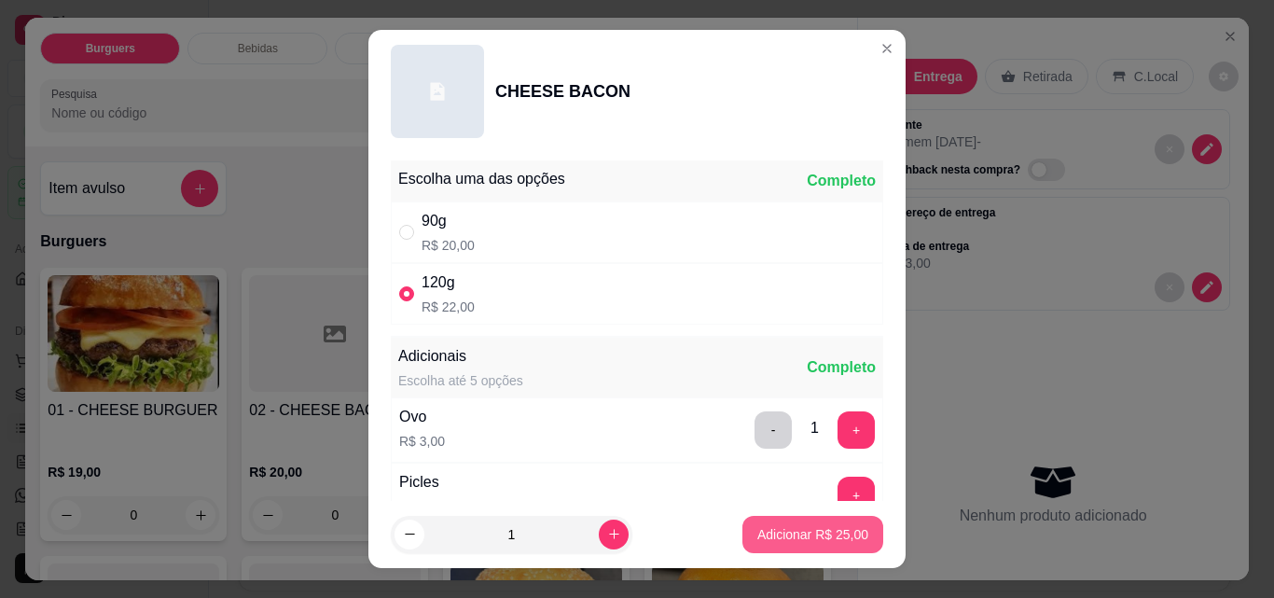
click at [792, 534] on p "Adicionar R$ 25,00" at bounding box center [812, 534] width 111 height 19
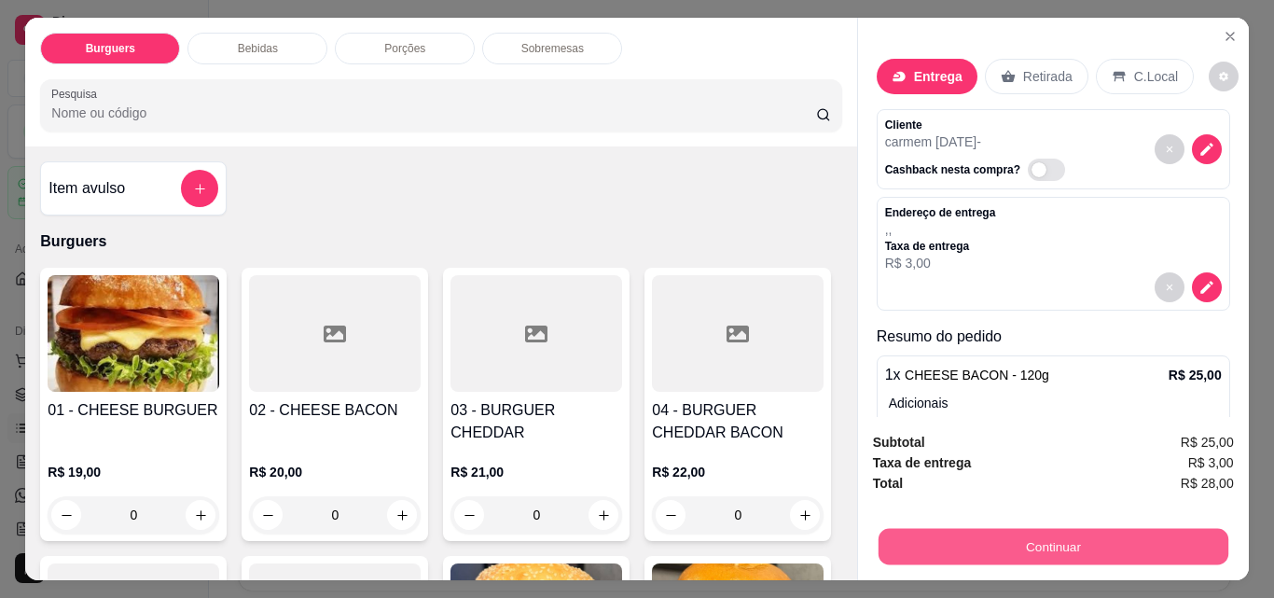
click at [964, 538] on button "Continuar" at bounding box center [1053, 546] width 350 height 36
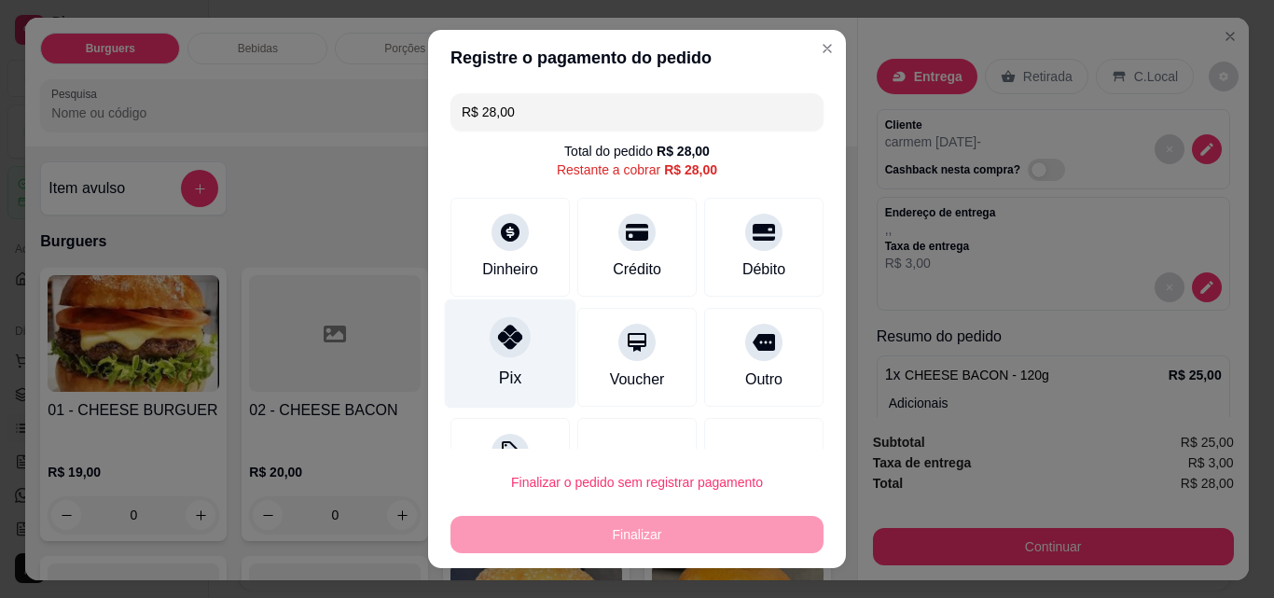
click at [471, 367] on div "Pix" at bounding box center [511, 353] width 132 height 109
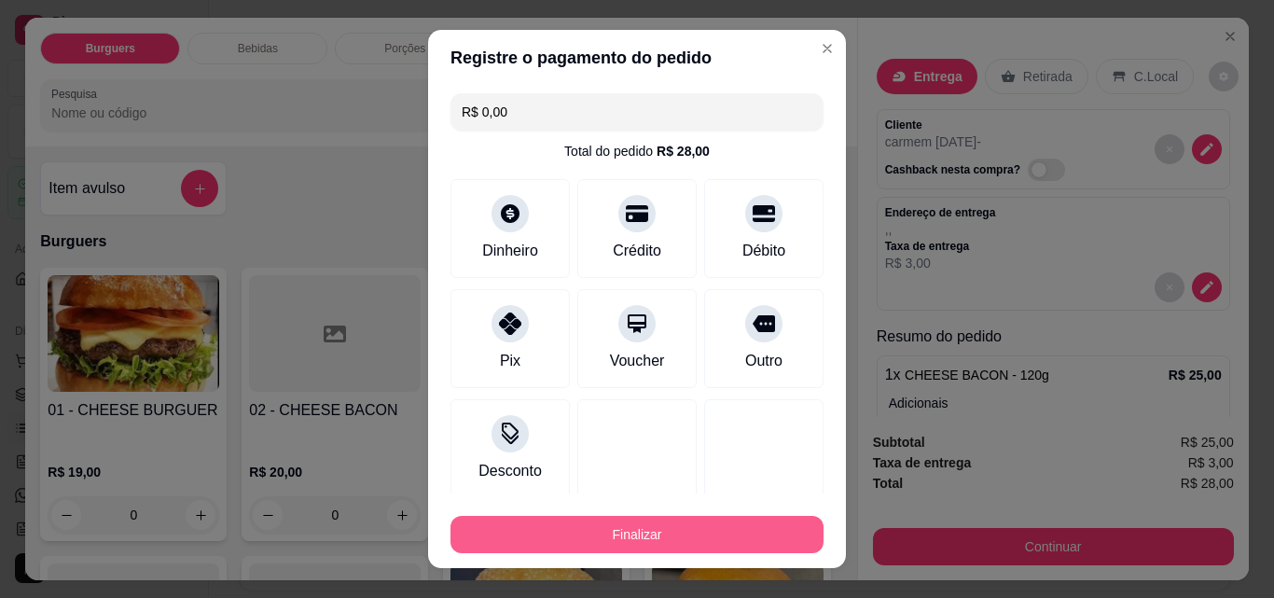
click at [598, 546] on button "Finalizar" at bounding box center [637, 534] width 373 height 37
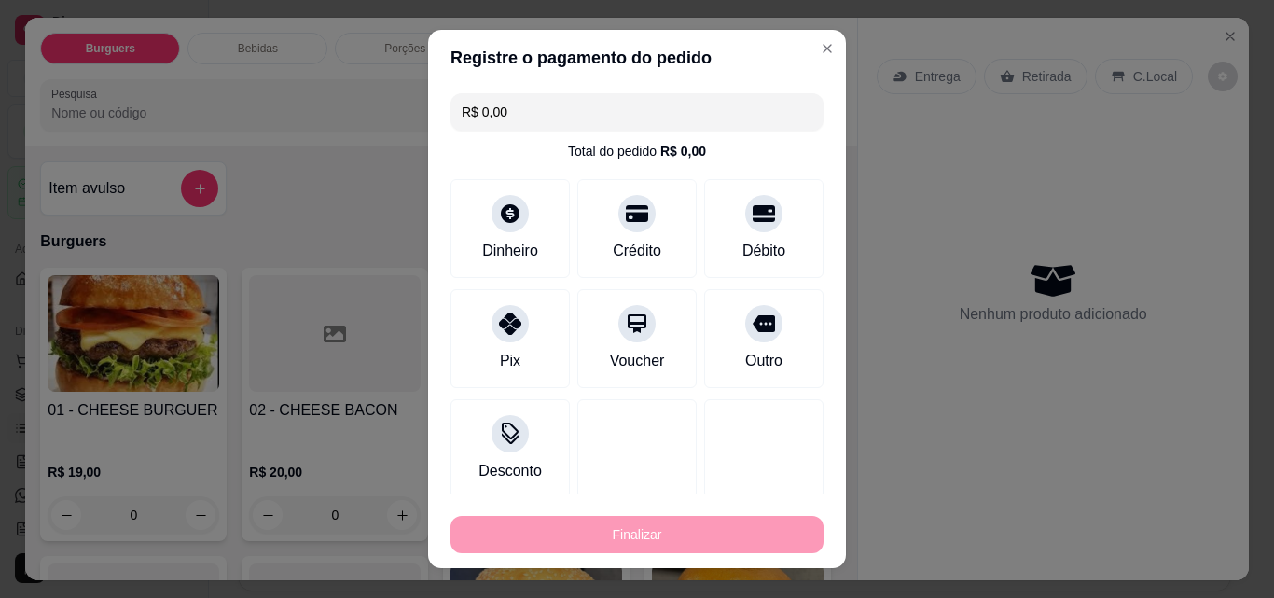
type input "-R$ 28,00"
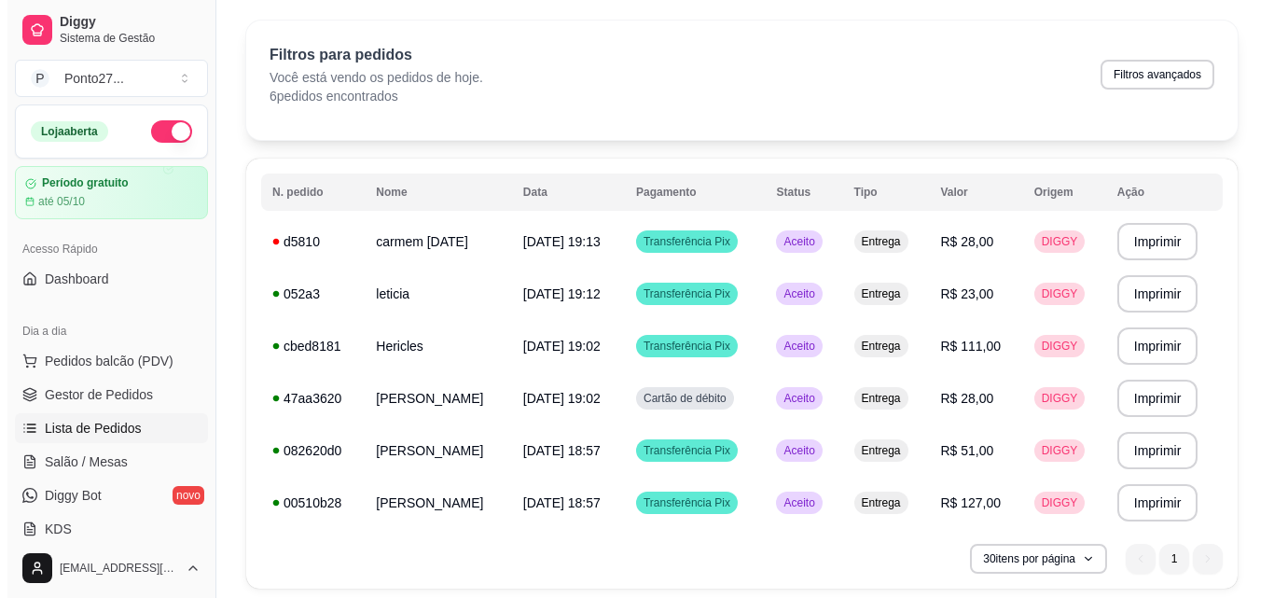
scroll to position [55, 0]
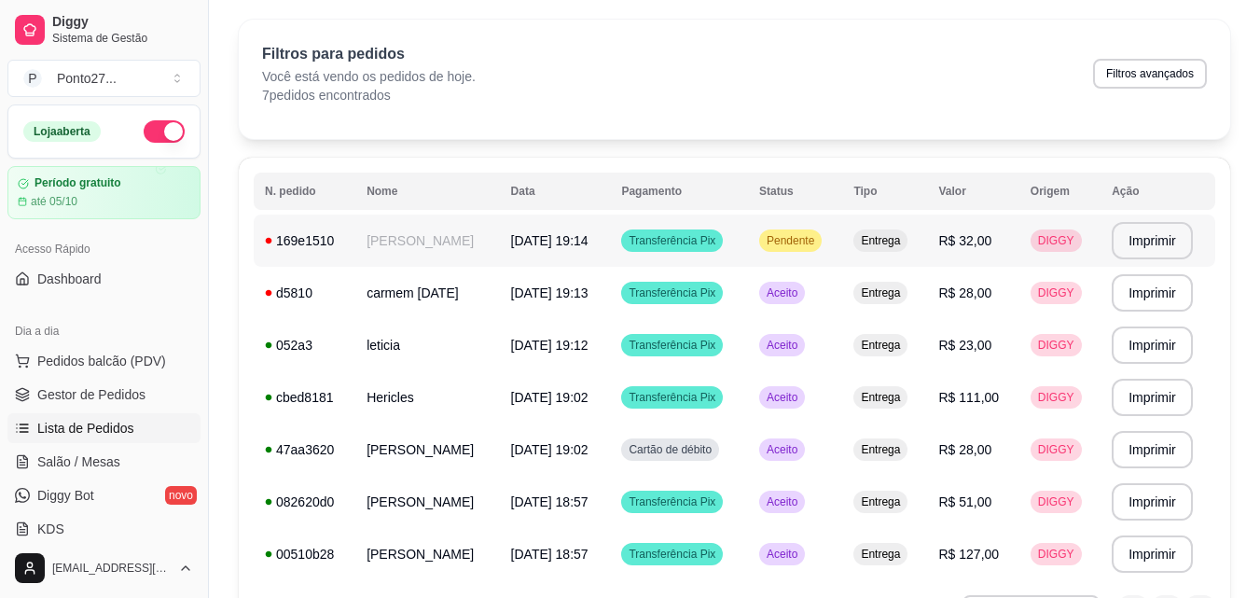
click at [556, 255] on td "[DATE] 19:14" at bounding box center [555, 241] width 111 height 52
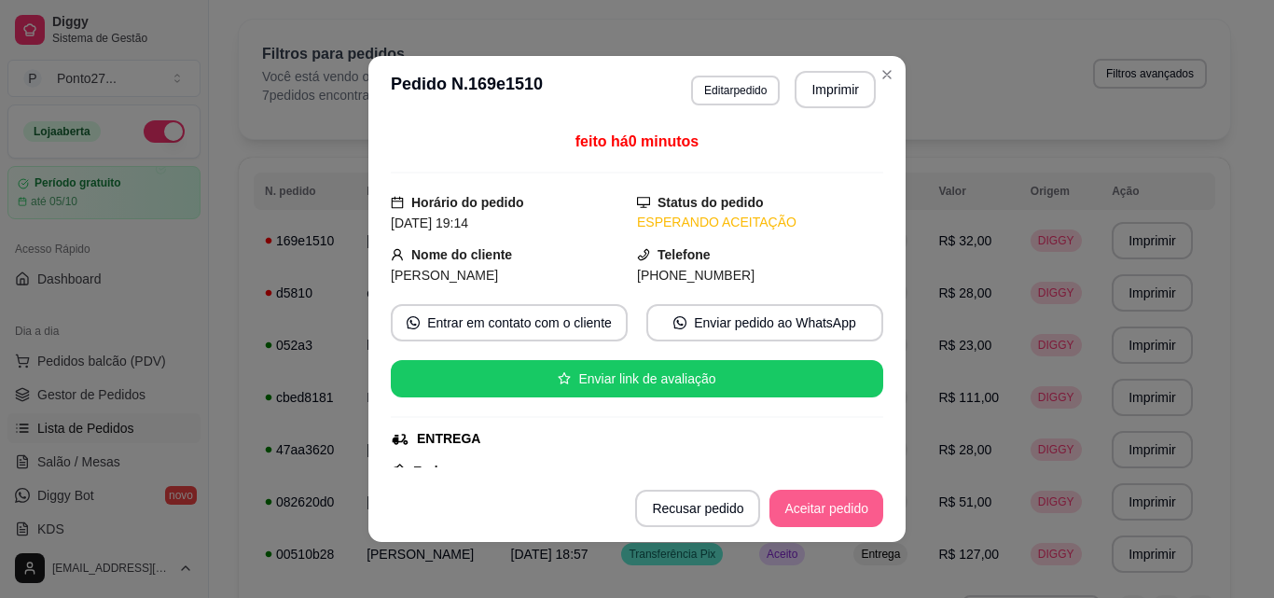
click at [797, 506] on button "Aceitar pedido" at bounding box center [826, 508] width 114 height 37
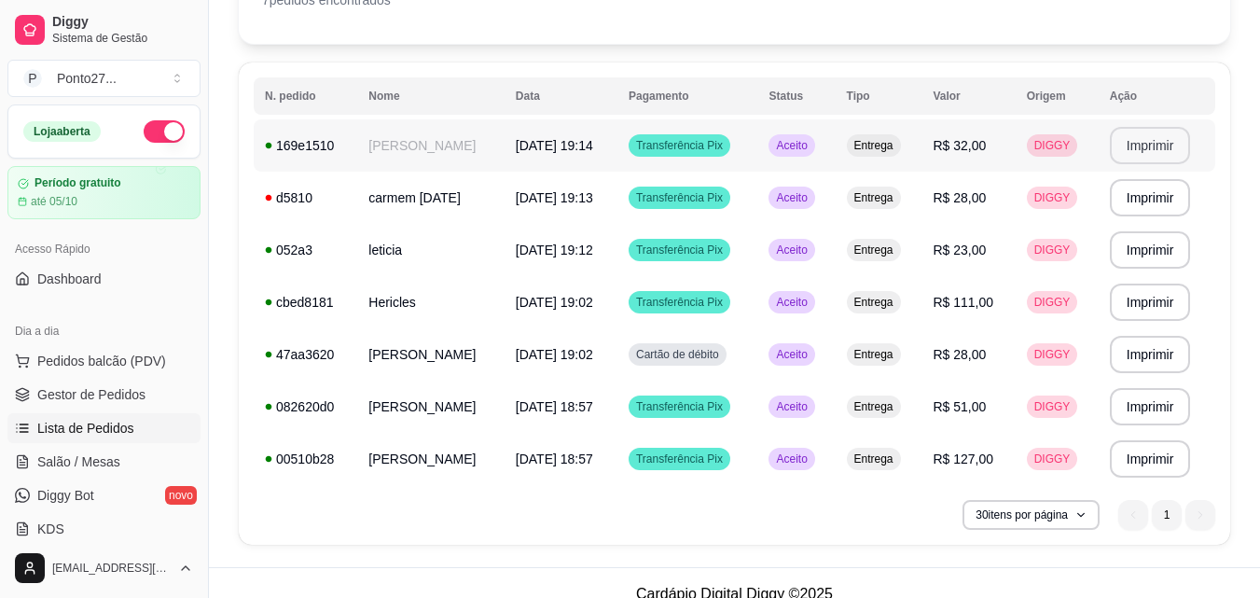
scroll to position [173, 0]
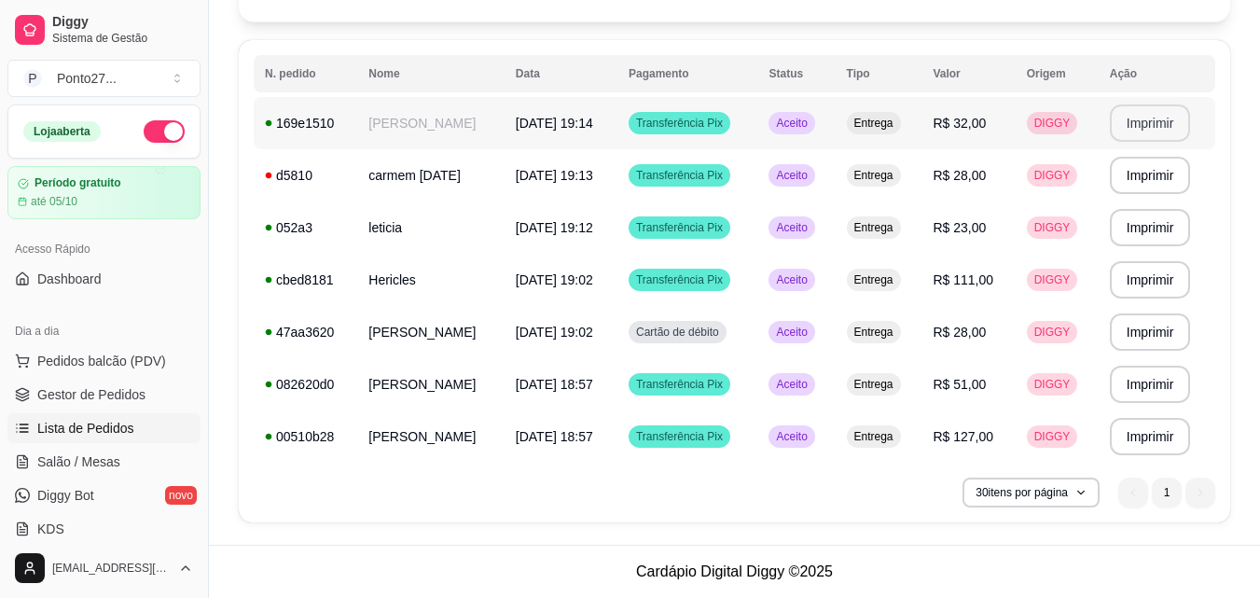
click at [1163, 439] on button "Imprimir" at bounding box center [1150, 436] width 81 height 37
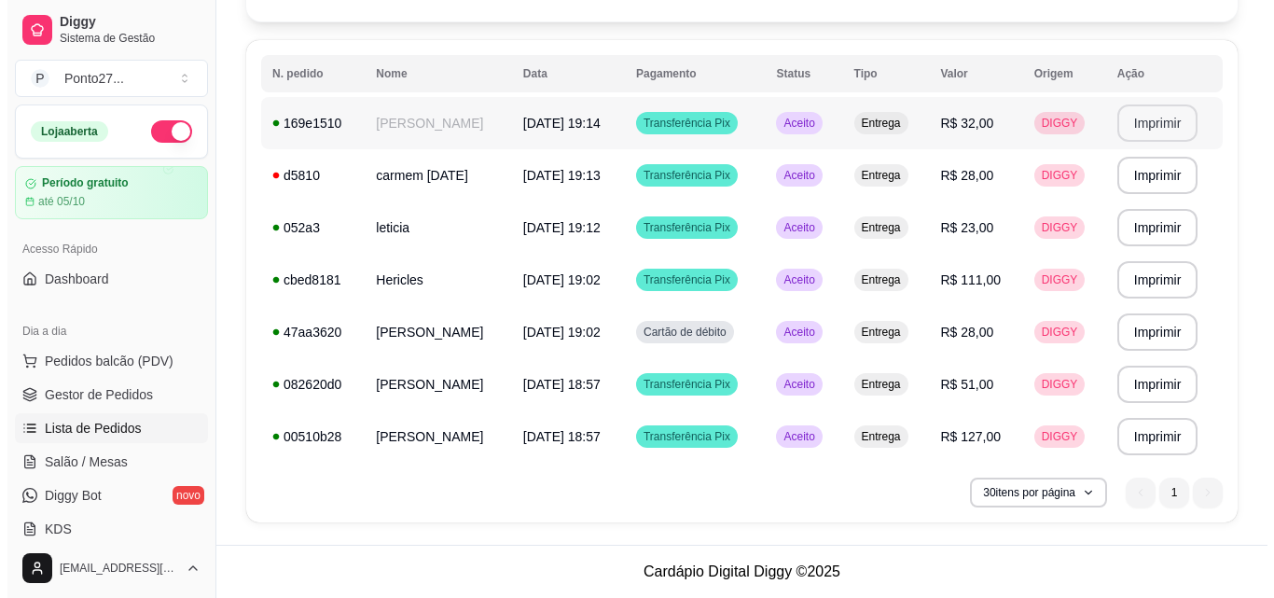
scroll to position [0, 0]
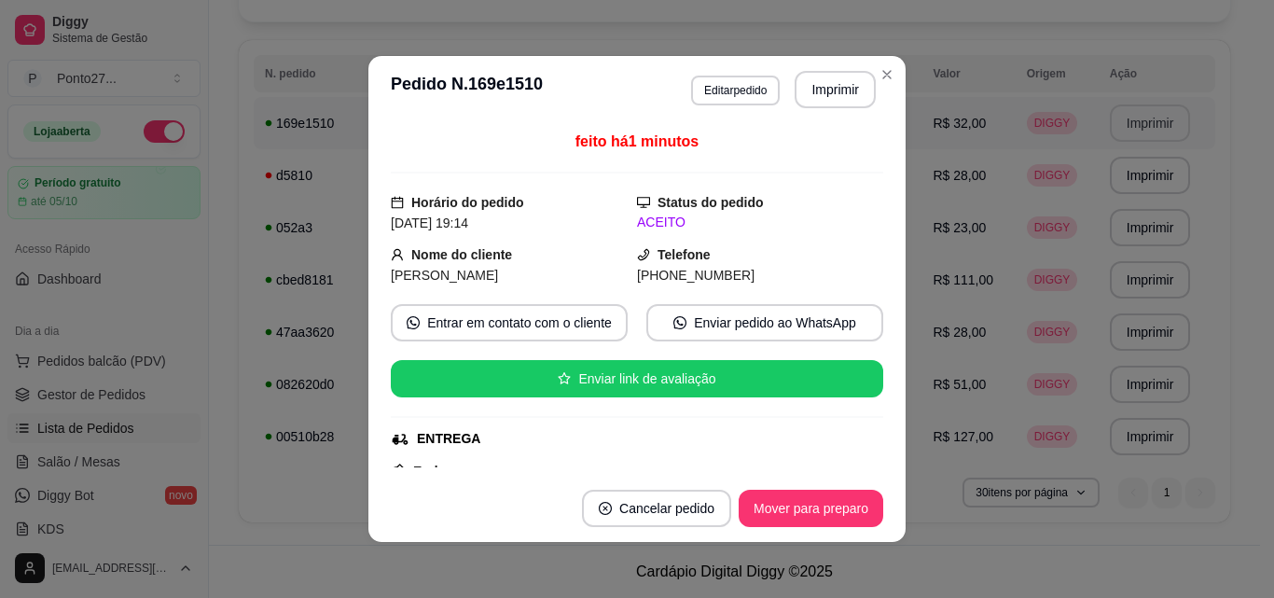
click at [818, 93] on button "Imprimir" at bounding box center [835, 89] width 81 height 37
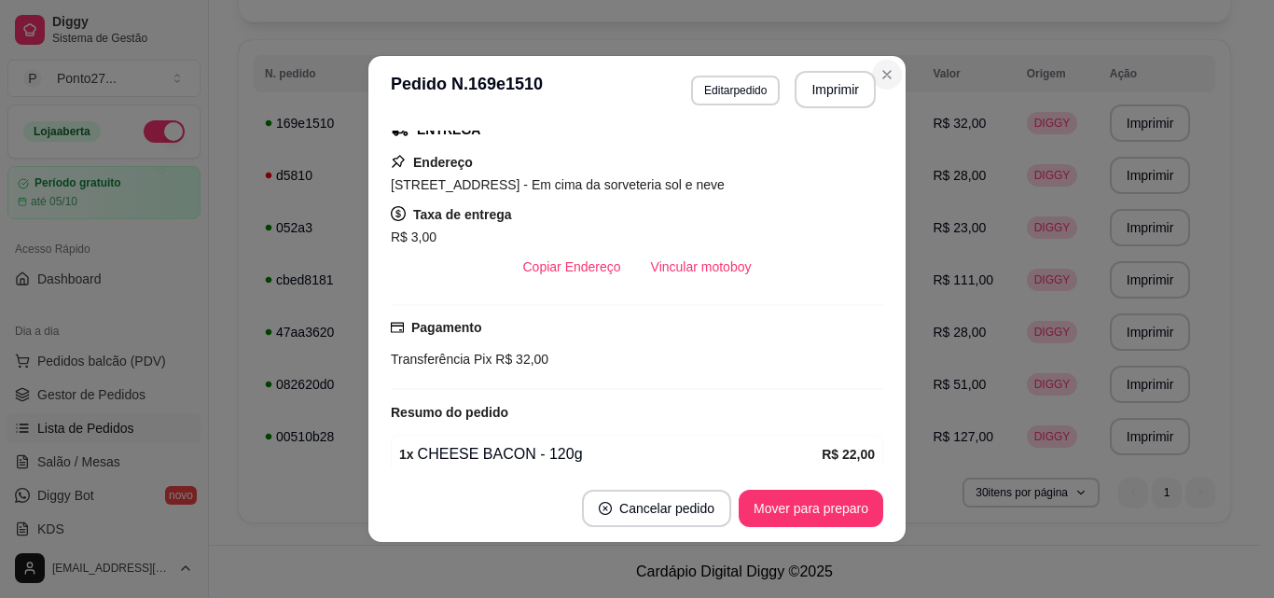
scroll to position [301, 0]
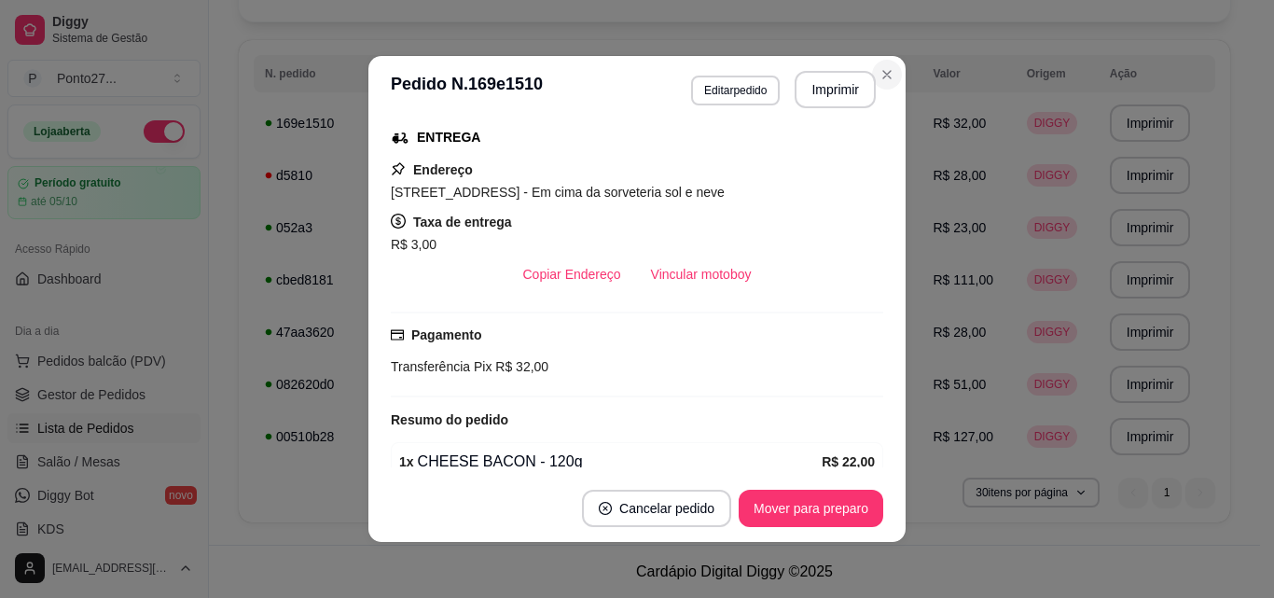
click at [880, 78] on th "Tipo" at bounding box center [879, 73] width 87 height 37
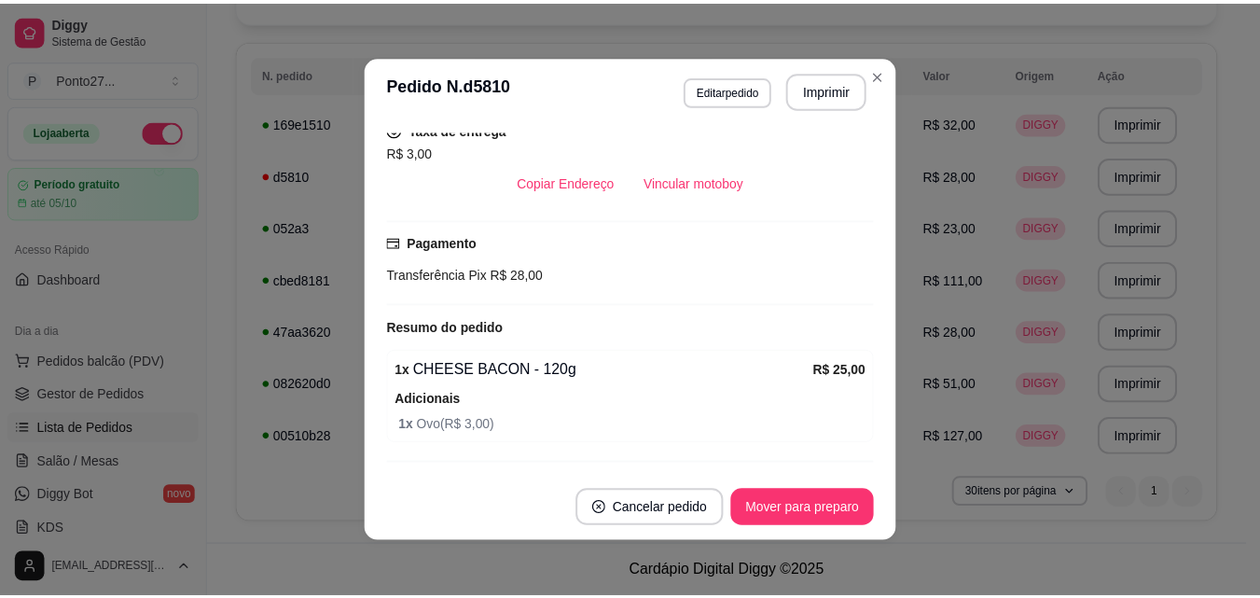
scroll to position [386, 0]
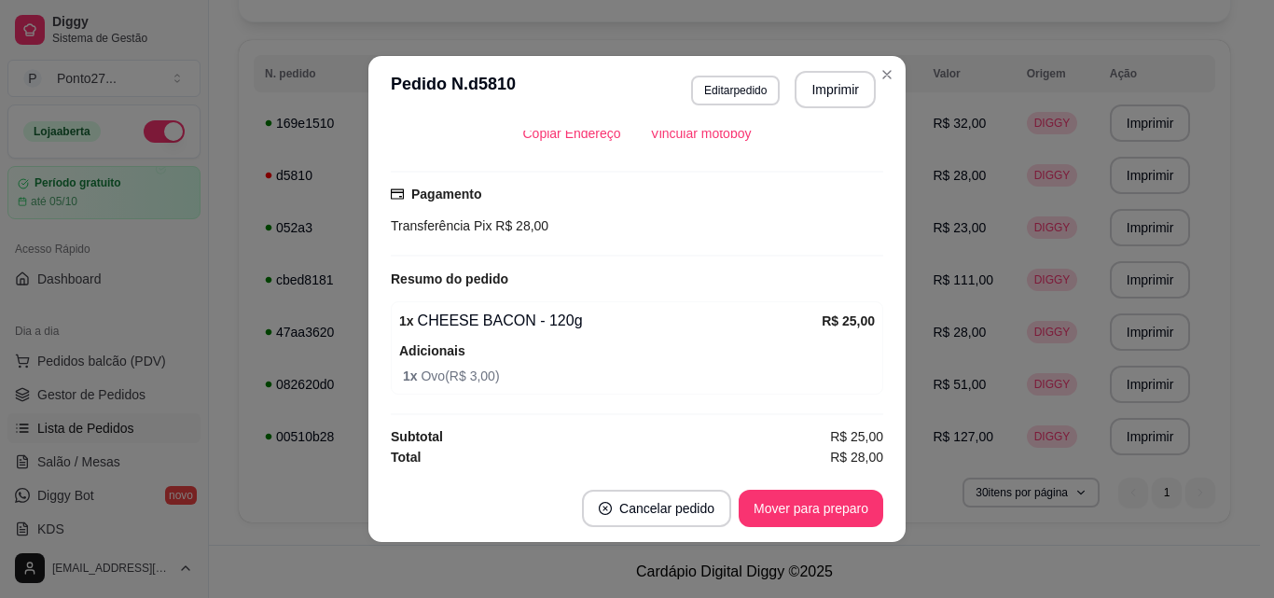
click at [885, 73] on th "Tipo" at bounding box center [879, 73] width 87 height 37
